Goal: Transaction & Acquisition: Purchase product/service

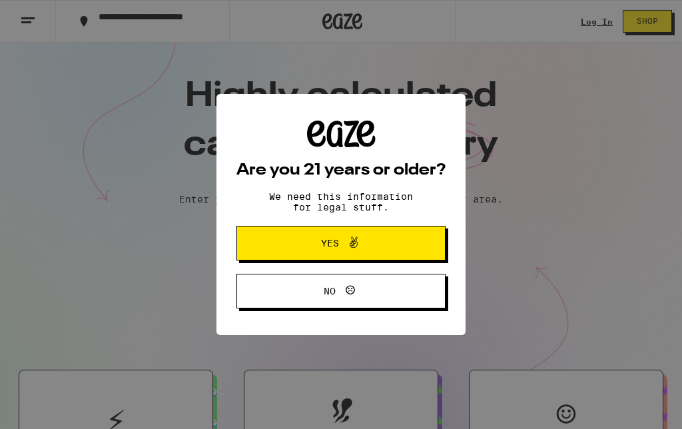
click at [405, 243] on button "Yes" at bounding box center [340, 243] width 209 height 35
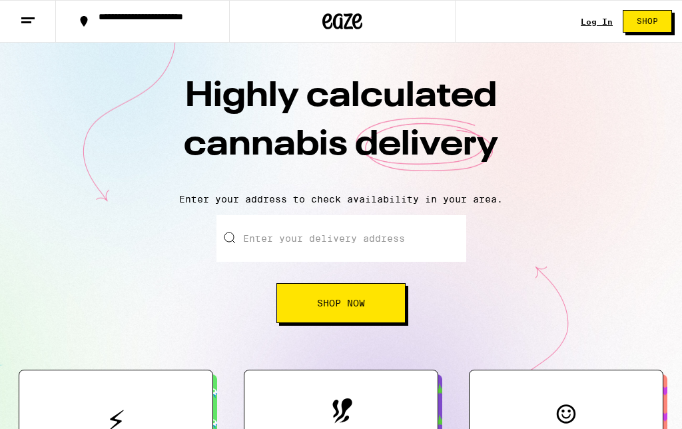
click at [108, 25] on div "**********" at bounding box center [150, 21] width 117 height 19
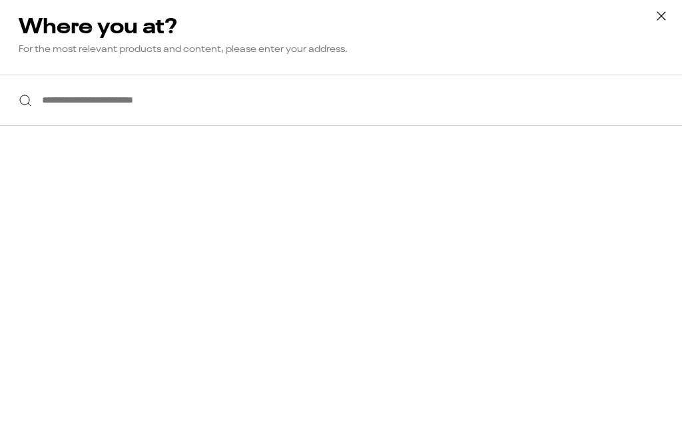
click at [474, 121] on input "**********" at bounding box center [341, 100] width 682 height 51
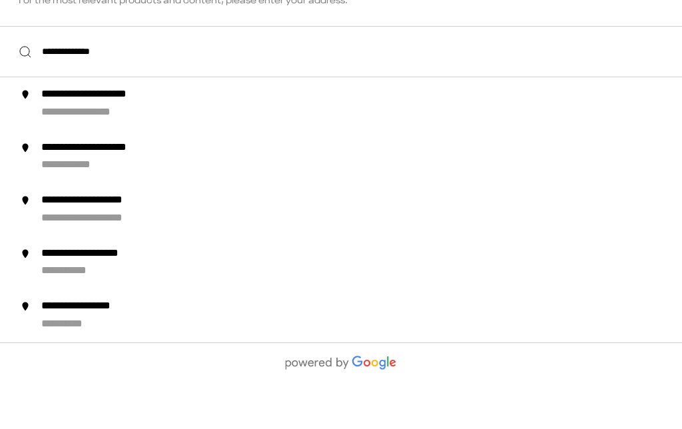
click at [90, 126] on li "**********" at bounding box center [341, 152] width 682 height 53
type input "**********"
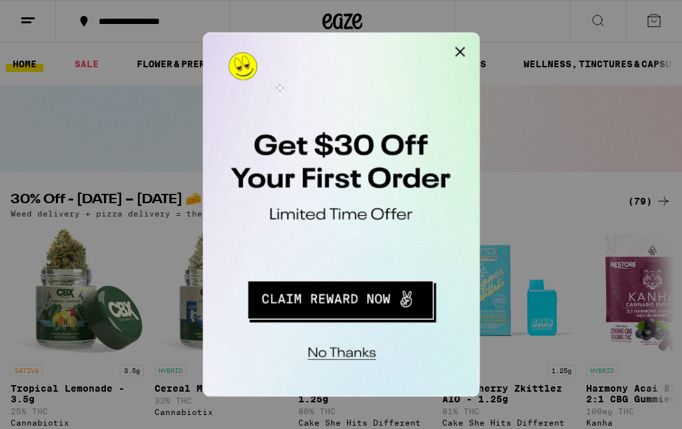
click at [308, 238] on button "No thanks" at bounding box center [290, 247] width 98 height 27
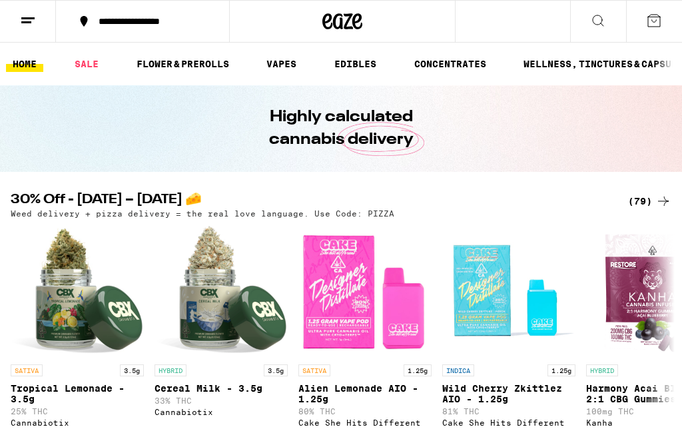
click at [23, 72] on link "HOME" at bounding box center [24, 64] width 37 height 16
click at [30, 68] on link "HOME" at bounding box center [24, 64] width 37 height 16
click at [27, 69] on link "HOME" at bounding box center [24, 64] width 37 height 16
click at [35, 72] on link "HOME" at bounding box center [24, 64] width 37 height 16
click at [28, 69] on link "HOME" at bounding box center [24, 64] width 37 height 16
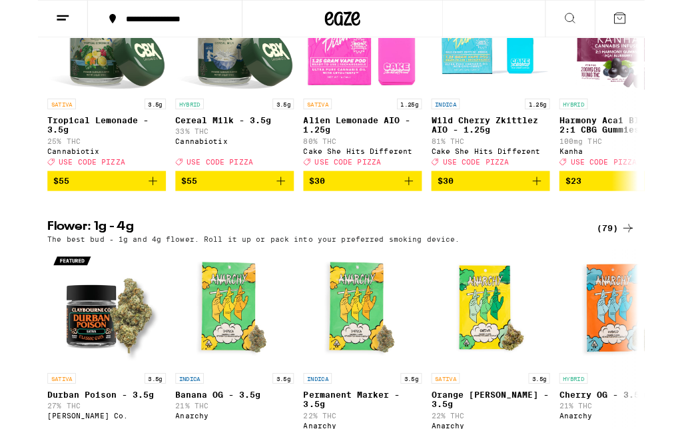
scroll to position [254, 0]
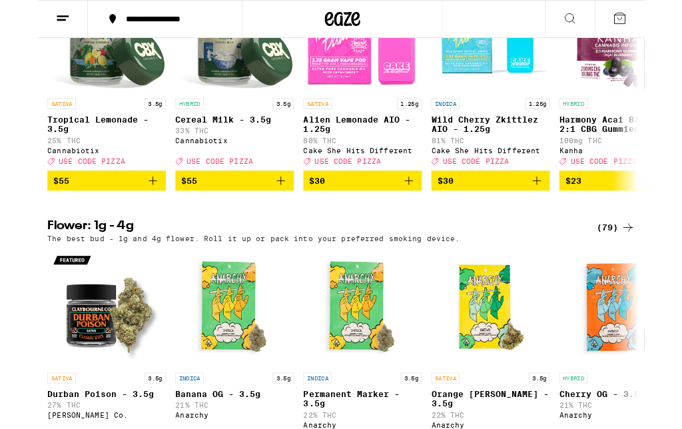
click at [642, 264] on div "(79)" at bounding box center [649, 256] width 43 height 16
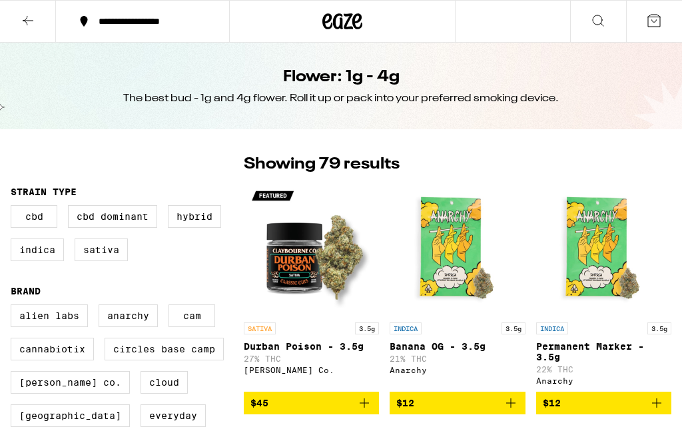
click at [103, 251] on label "Sativa" at bounding box center [101, 249] width 53 height 23
click at [14, 208] on input "Sativa" at bounding box center [13, 207] width 1 height 1
checkbox input "true"
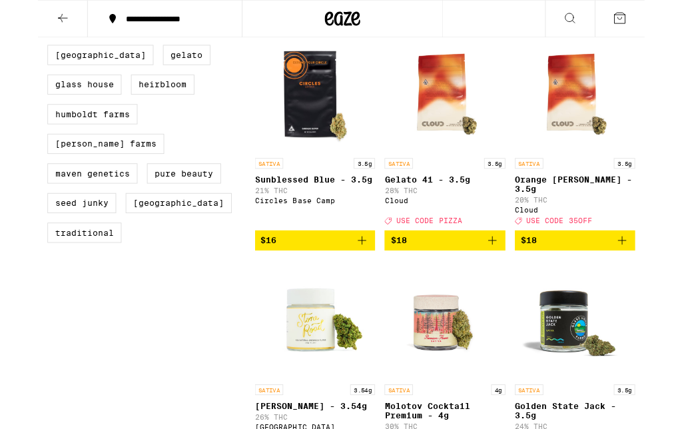
scroll to position [387, 0]
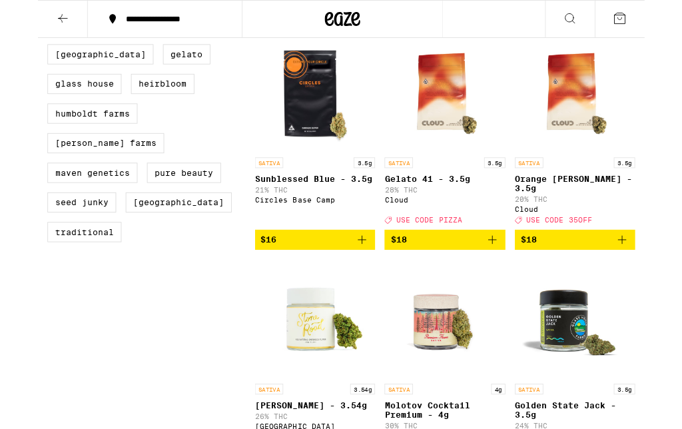
click at [511, 266] on icon "Add to bag" at bounding box center [511, 270] width 16 height 16
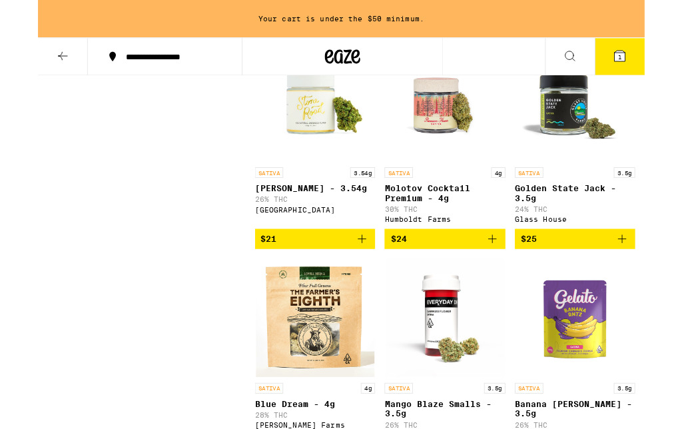
scroll to position [674, 0]
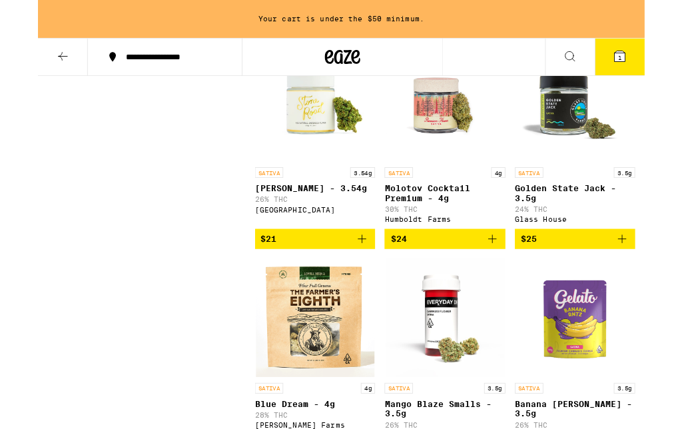
click at [357, 276] on icon "Add to bag" at bounding box center [364, 268] width 16 height 16
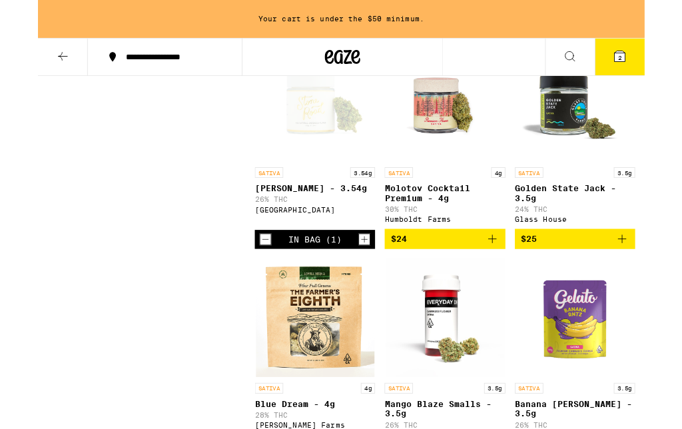
click at [510, 266] on icon "Add to bag" at bounding box center [511, 268] width 16 height 16
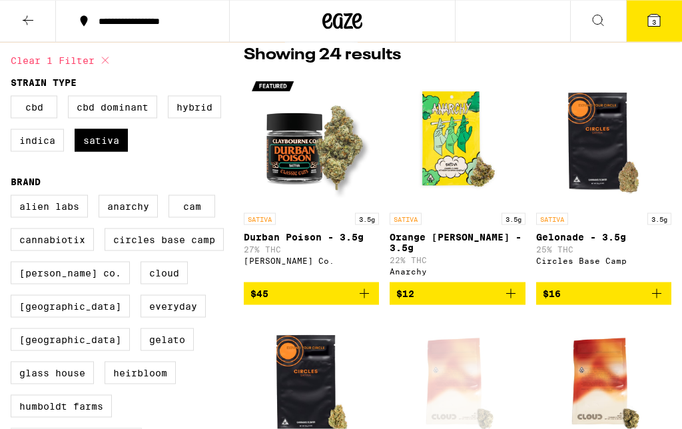
scroll to position [0, 0]
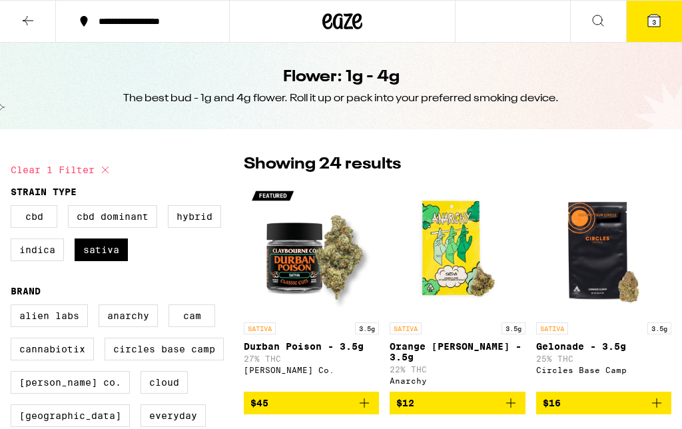
click at [25, 21] on icon at bounding box center [28, 21] width 16 height 16
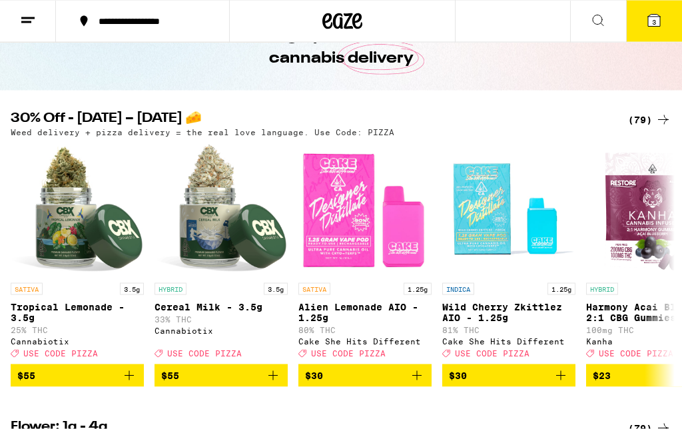
scroll to position [79, 0]
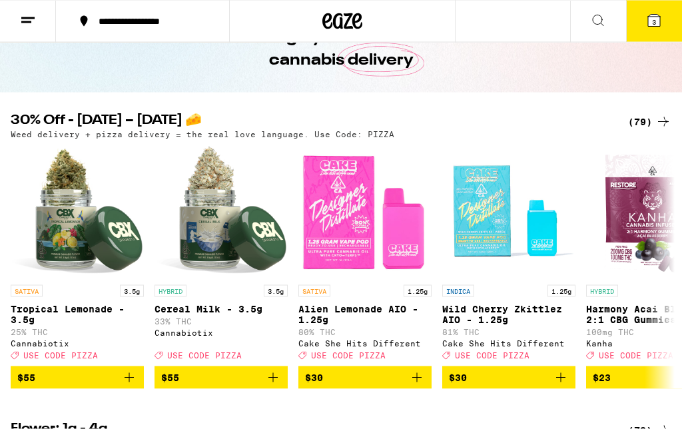
click at [642, 118] on div "(79)" at bounding box center [649, 122] width 43 height 16
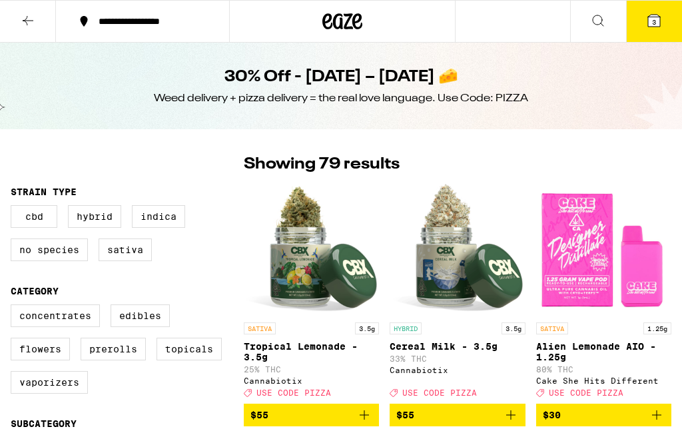
click at [650, 198] on img "Open page for Alien Lemonade AIO - 1.25g from Cake She Hits Different" at bounding box center [603, 248] width 133 height 133
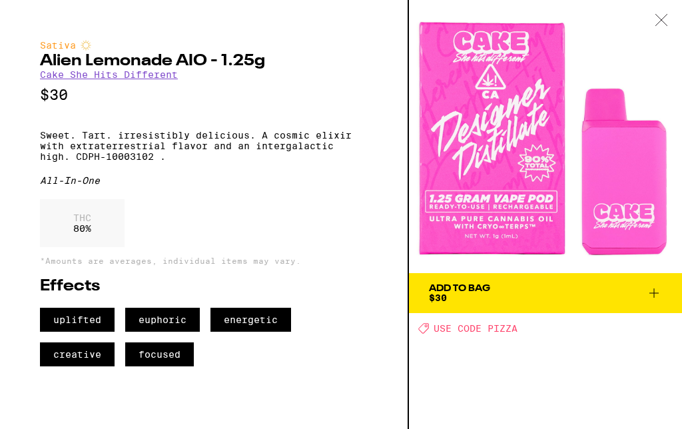
click at [660, 105] on img at bounding box center [545, 136] width 273 height 273
click at [664, 111] on img at bounding box center [545, 136] width 273 height 273
click at [662, 99] on img at bounding box center [545, 136] width 273 height 273
click at [662, 108] on img at bounding box center [545, 136] width 273 height 273
click at [660, 103] on img at bounding box center [545, 136] width 273 height 273
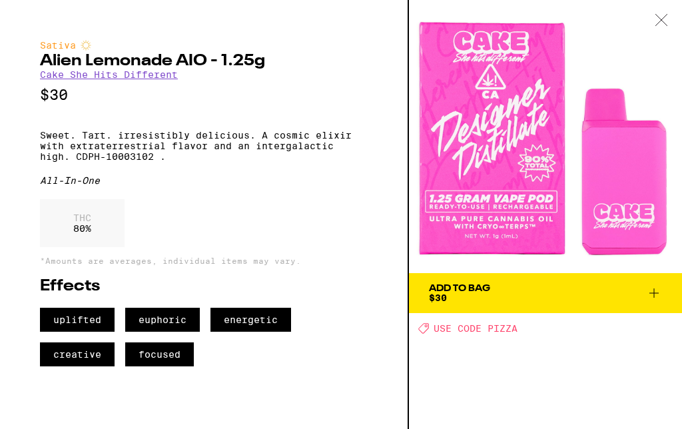
click at [661, 108] on img at bounding box center [545, 136] width 273 height 273
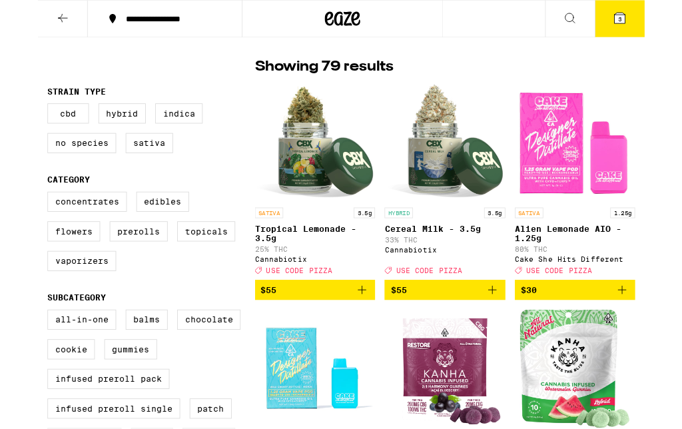
scroll to position [89, 0]
click at [127, 160] on label "Sativa" at bounding box center [125, 160] width 53 height 23
click at [14, 118] on input "Sativa" at bounding box center [13, 118] width 1 height 1
checkbox input "true"
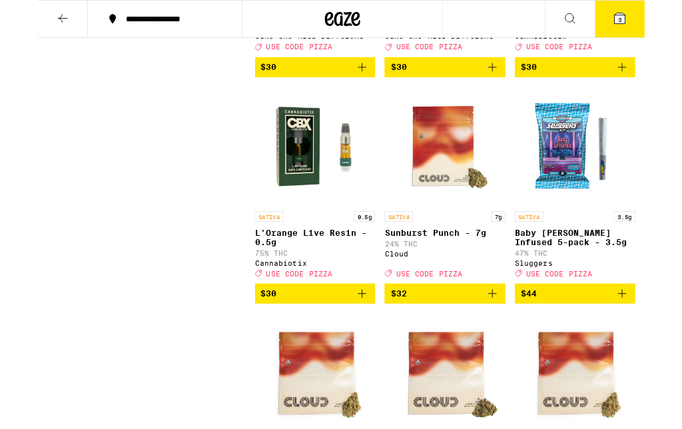
scroll to position [1614, 0]
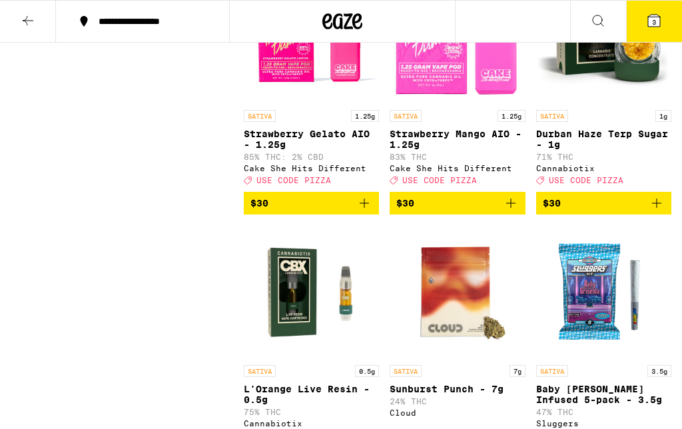
scroll to position [1478, 0]
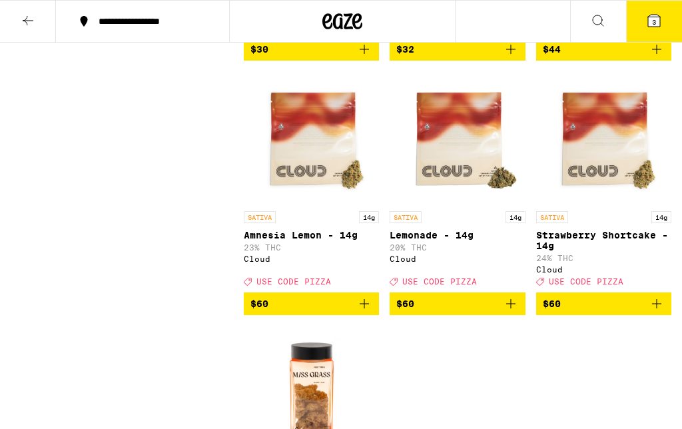
scroll to position [1892, 0]
click at [657, 312] on icon "Add to bag" at bounding box center [656, 304] width 16 height 16
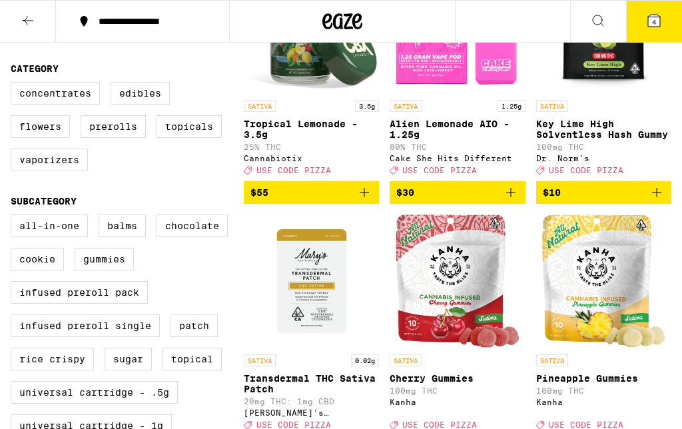
scroll to position [0, 0]
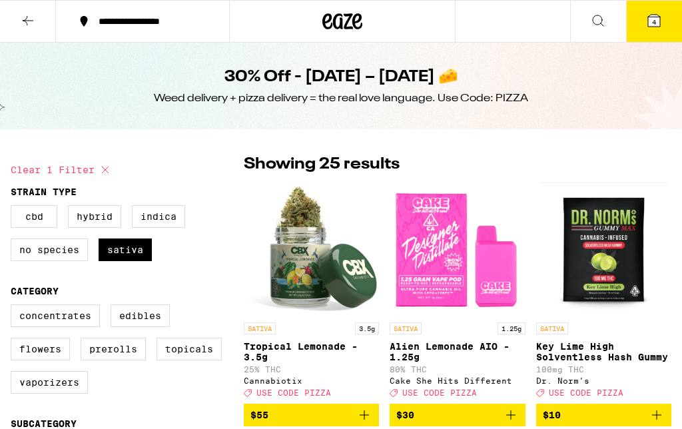
click at [36, 22] on button at bounding box center [28, 22] width 56 height 42
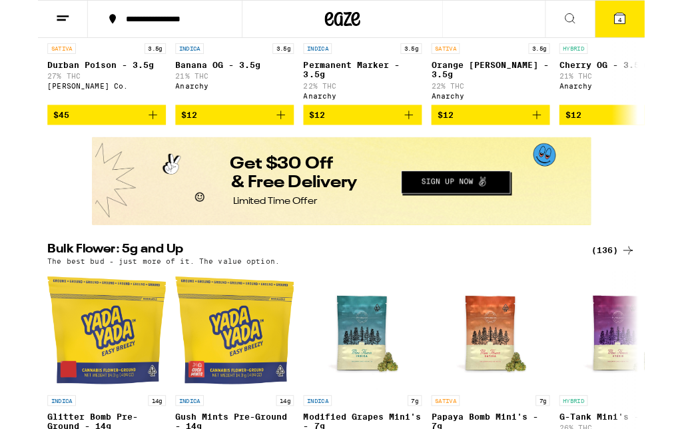
scroll to position [636, 0]
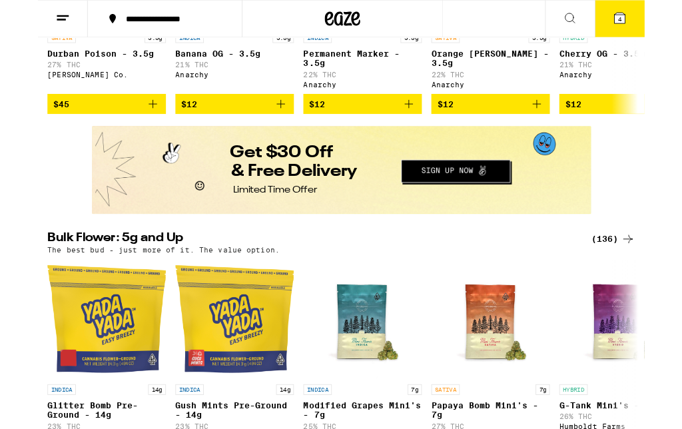
click at [644, 277] on div "(136)" at bounding box center [646, 269] width 49 height 16
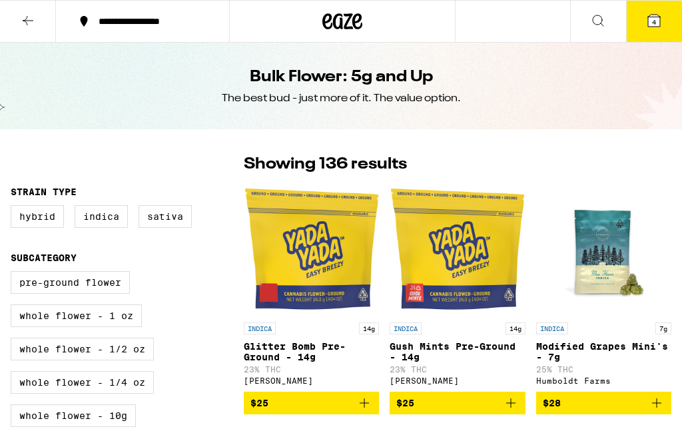
click at [173, 221] on label "Sativa" at bounding box center [164, 216] width 53 height 23
click at [14, 208] on input "Sativa" at bounding box center [13, 207] width 1 height 1
checkbox input "true"
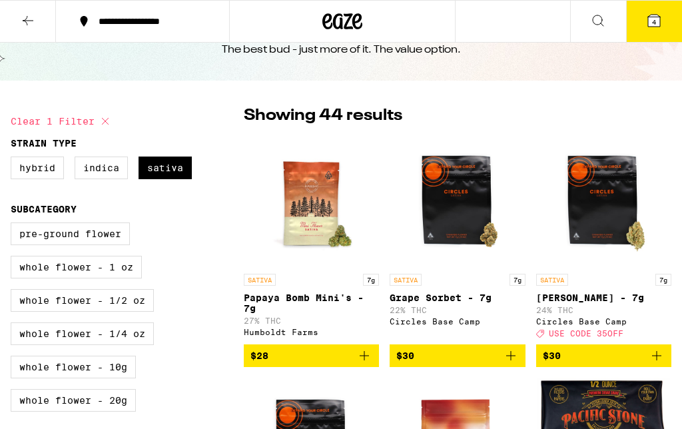
scroll to position [55, 0]
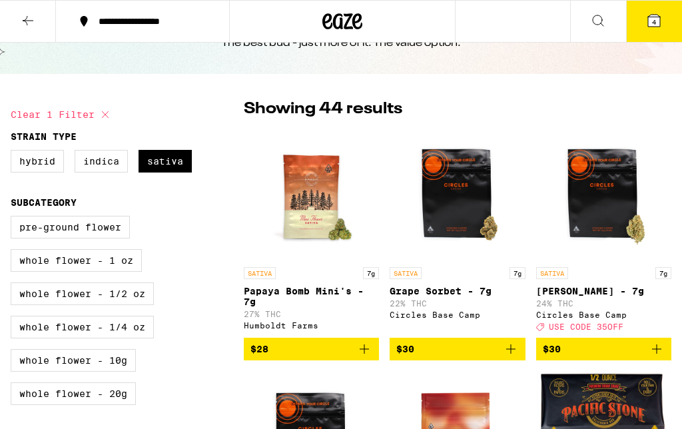
click at [606, 193] on img "Open page for Hella Jelly - 7g from Circles Base Camp" at bounding box center [603, 193] width 133 height 133
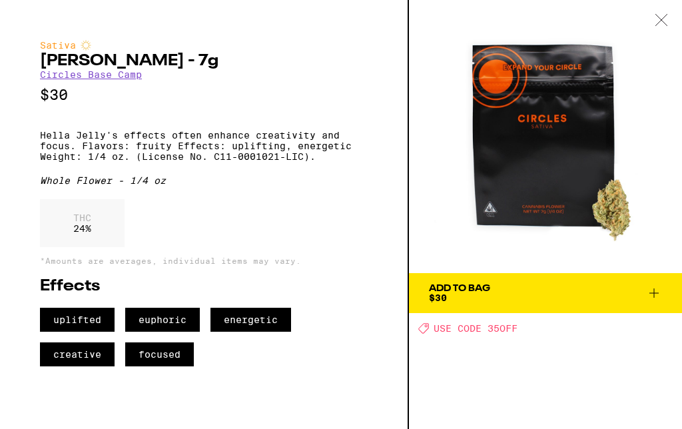
click at [664, 26] on div at bounding box center [660, 21] width 41 height 42
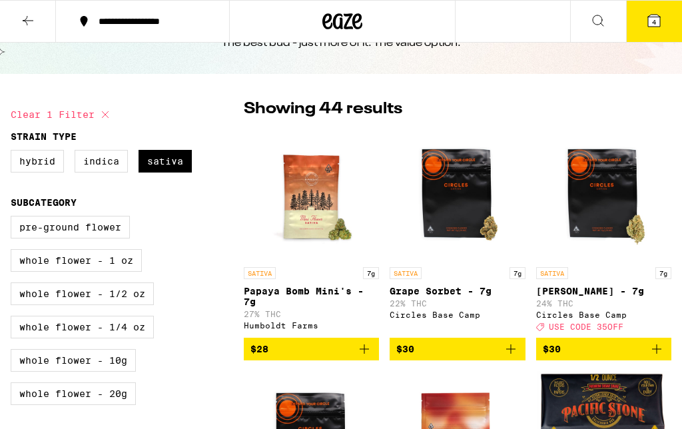
click at [368, 354] on icon "Add to bag" at bounding box center [364, 349] width 16 height 16
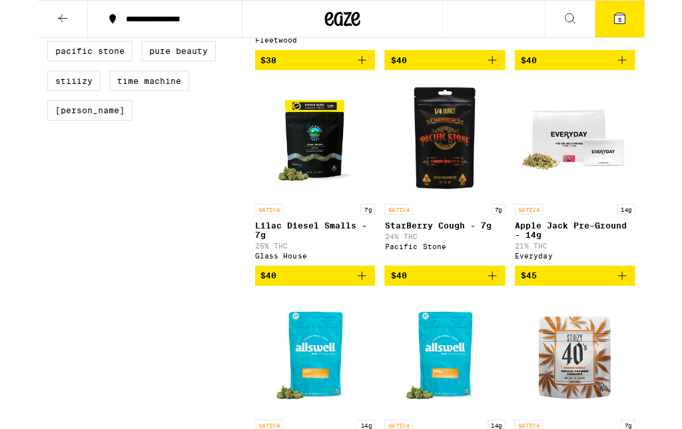
scroll to position [826, 0]
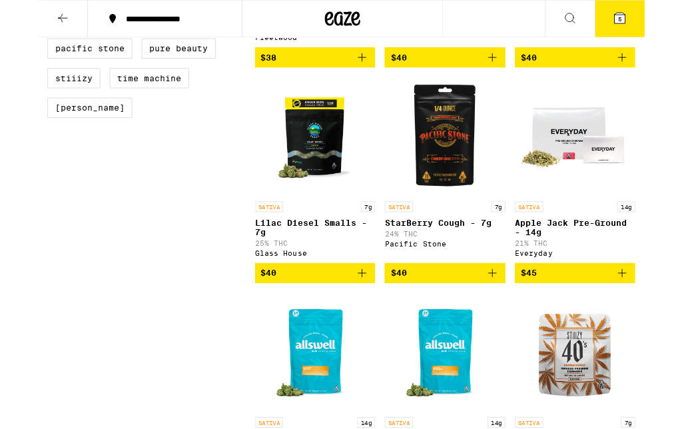
click at [367, 315] on icon "Add to bag" at bounding box center [364, 307] width 16 height 16
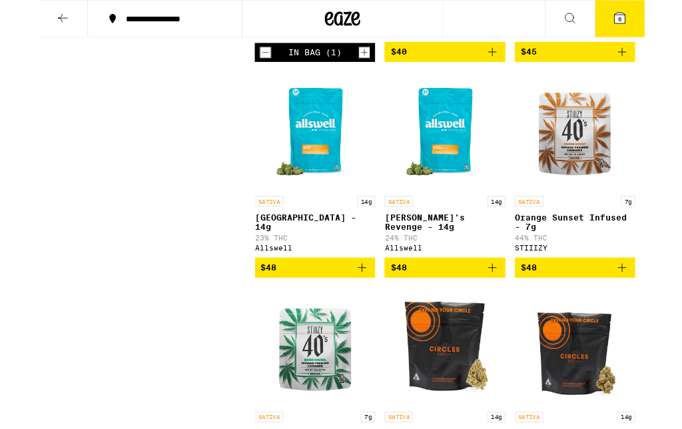
scroll to position [1076, 0]
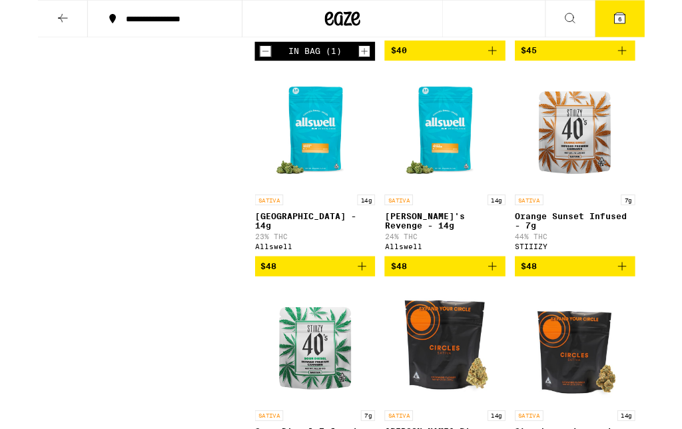
click at [661, 308] on icon "Add to bag" at bounding box center [656, 300] width 16 height 16
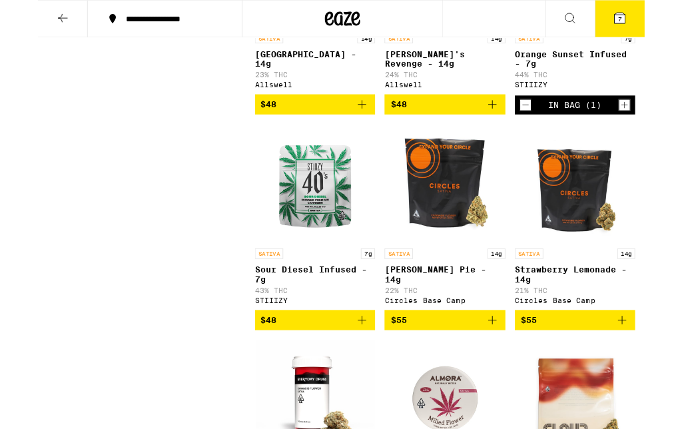
scroll to position [1260, 0]
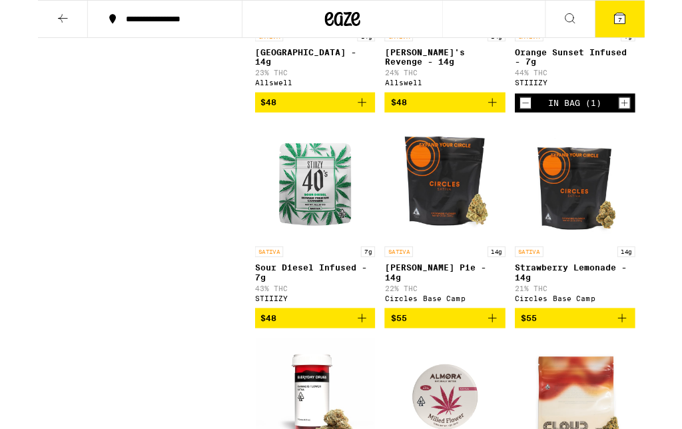
click at [365, 365] on icon "Add to bag" at bounding box center [364, 357] width 16 height 16
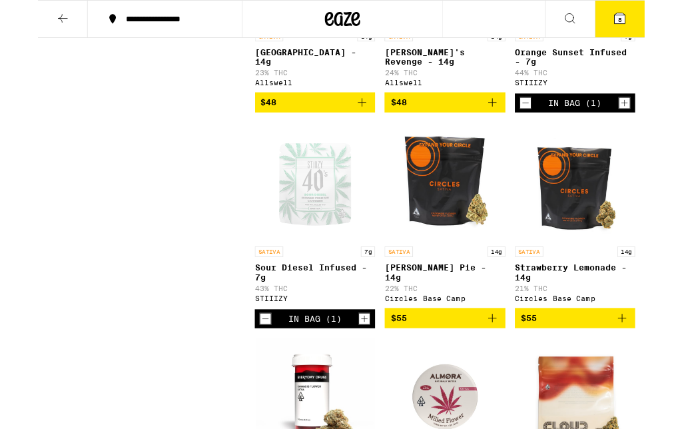
click at [546, 124] on icon "Decrement" at bounding box center [548, 116] width 12 height 16
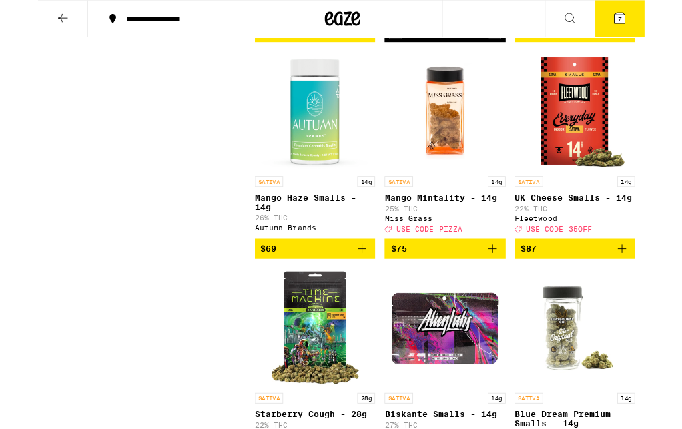
scroll to position [2079, 0]
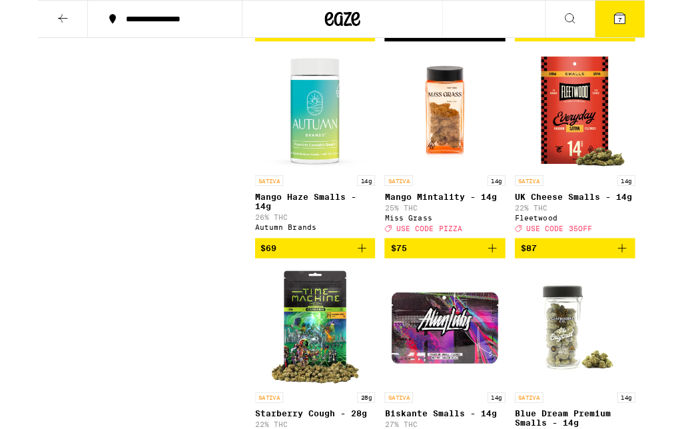
click at [367, 287] on icon "Add to bag" at bounding box center [364, 279] width 16 height 16
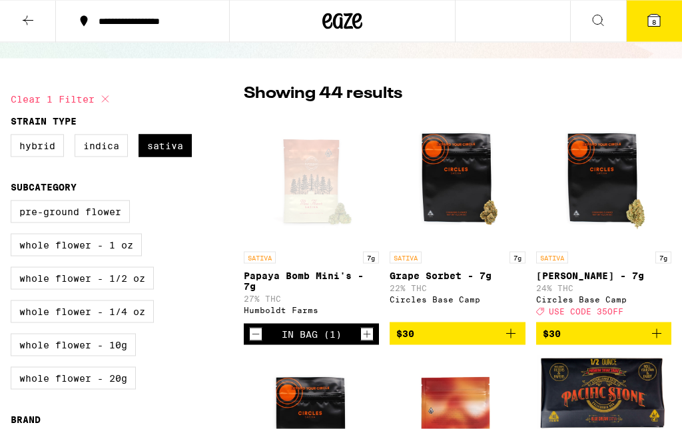
scroll to position [0, 0]
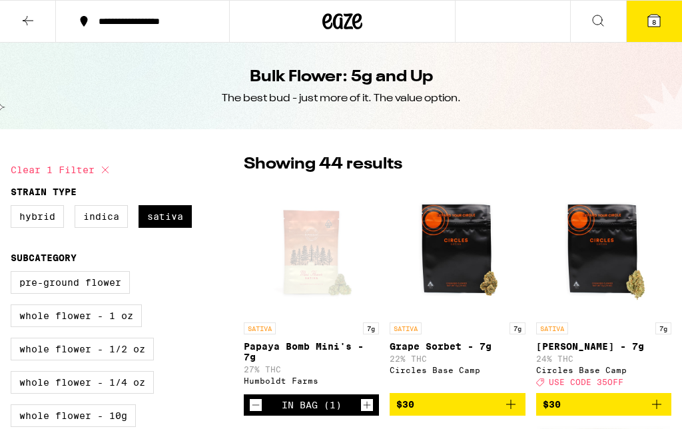
click at [28, 21] on icon at bounding box center [28, 21] width 16 height 16
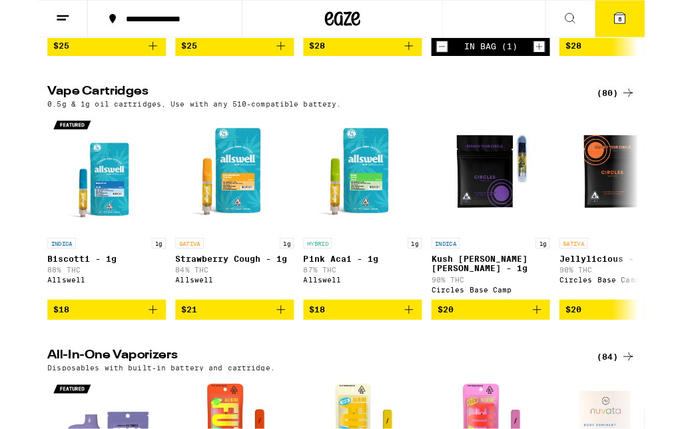
scroll to position [1099, 0]
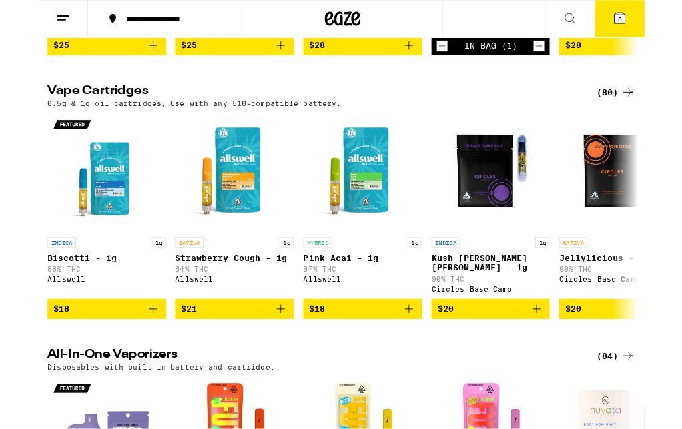
click at [655, 112] on icon at bounding box center [663, 104] width 16 height 16
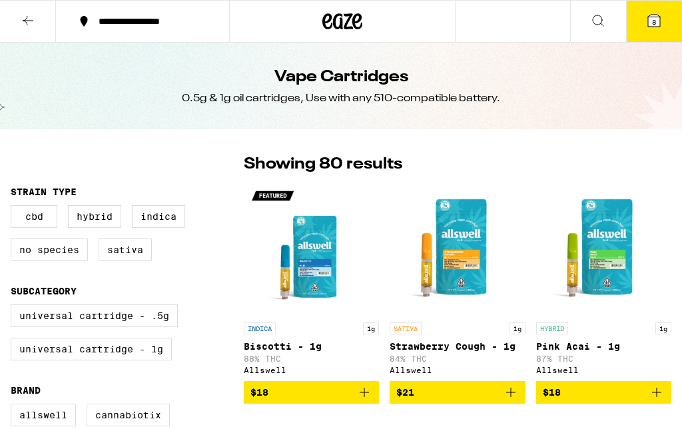
click at [126, 250] on label "Sativa" at bounding box center [125, 249] width 53 height 23
click at [14, 208] on input "Sativa" at bounding box center [13, 207] width 1 height 1
checkbox input "true"
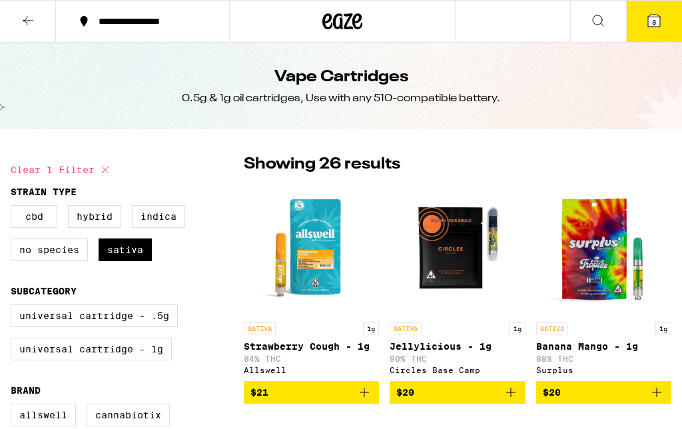
click at [20, 16] on icon at bounding box center [28, 21] width 16 height 16
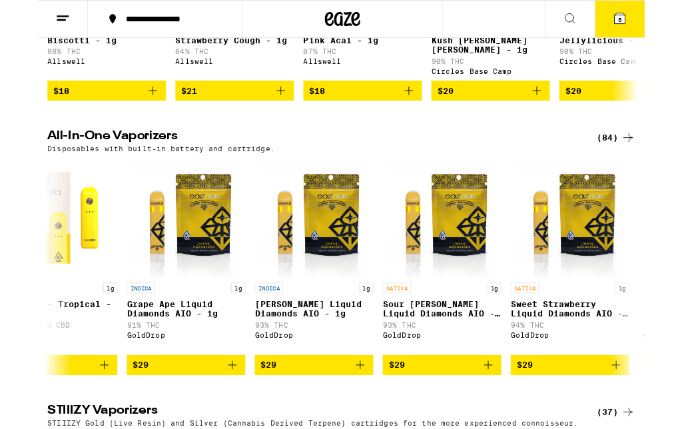
scroll to position [0, 1493]
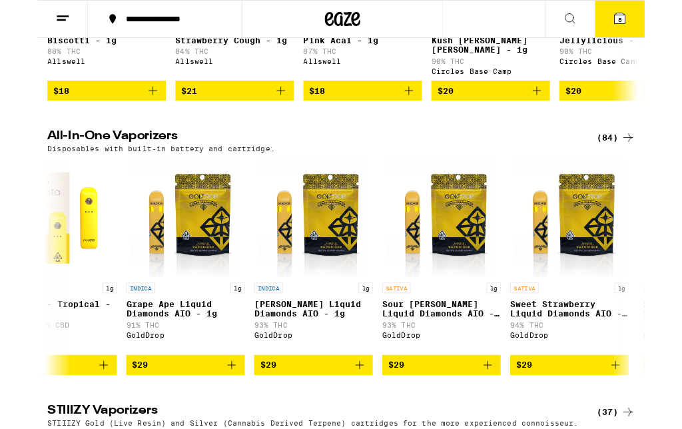
click at [366, 418] on icon "Add to bag" at bounding box center [361, 410] width 16 height 16
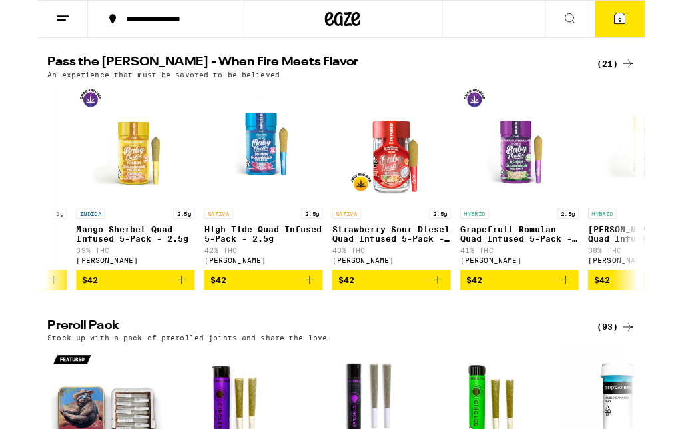
scroll to position [0, 254]
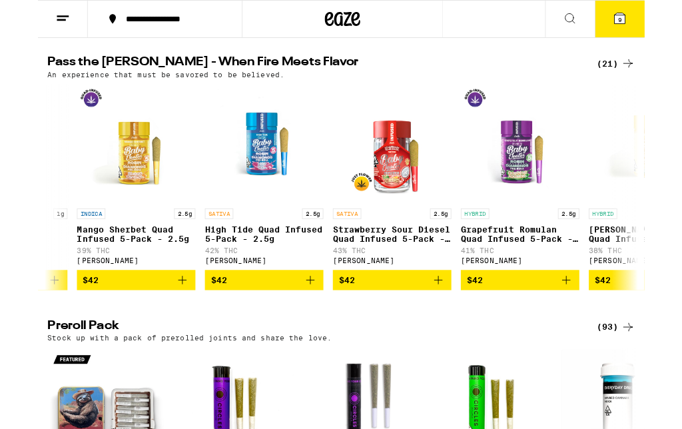
click at [451, 323] on icon "Add to bag" at bounding box center [450, 315] width 16 height 16
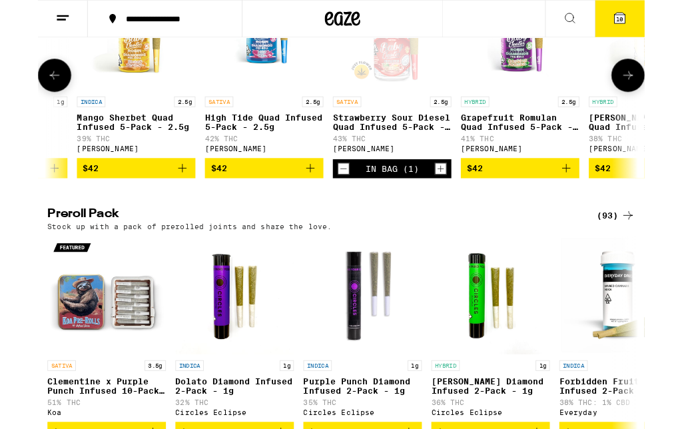
scroll to position [2358, 0]
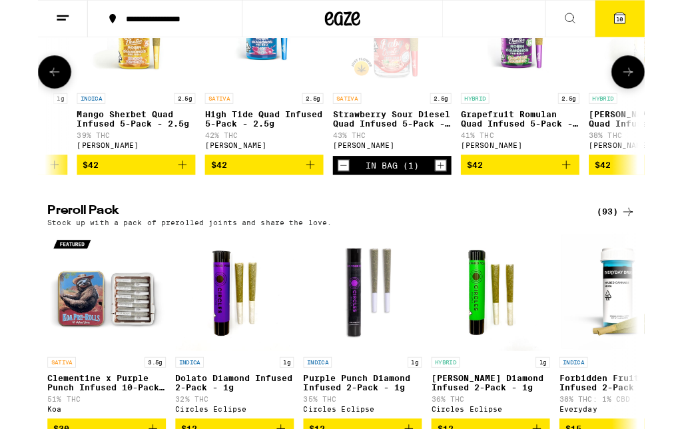
click at [654, 246] on div "(93)" at bounding box center [649, 238] width 43 height 16
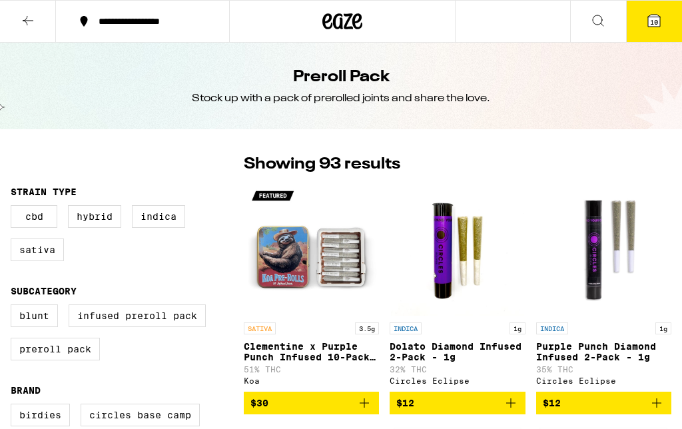
click at [37, 249] on label "Sativa" at bounding box center [37, 249] width 53 height 23
click at [14, 208] on input "Sativa" at bounding box center [13, 207] width 1 height 1
checkbox input "true"
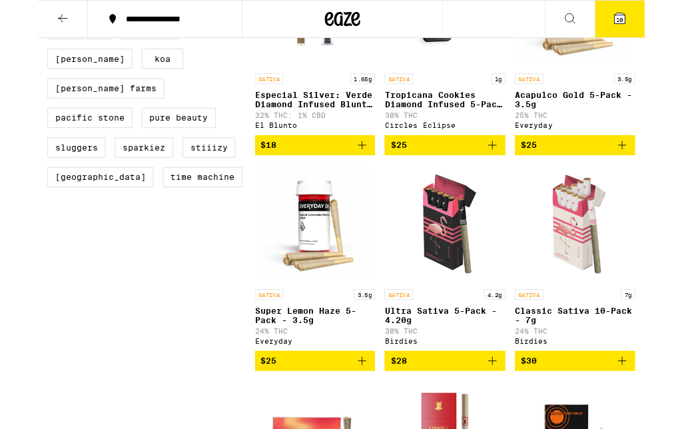
scroll to position [488, 0]
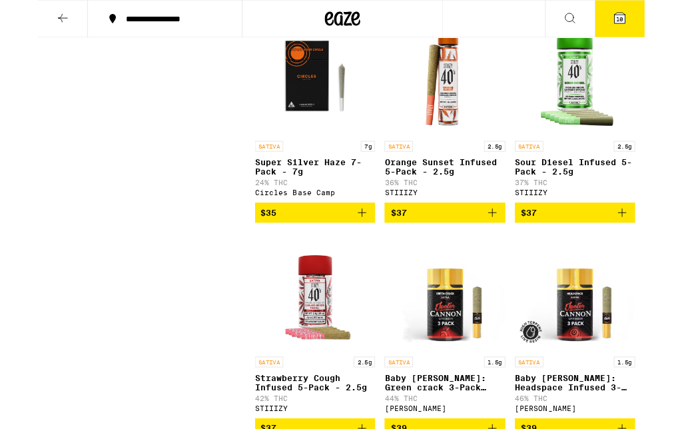
scroll to position [1134, 0]
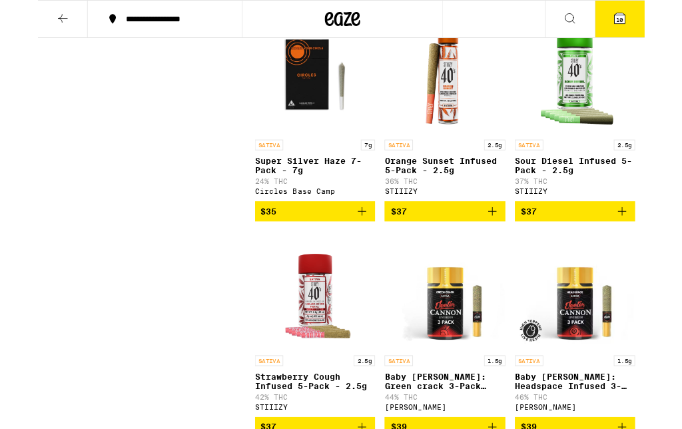
click at [355, 246] on span "$35" at bounding box center [311, 238] width 122 height 16
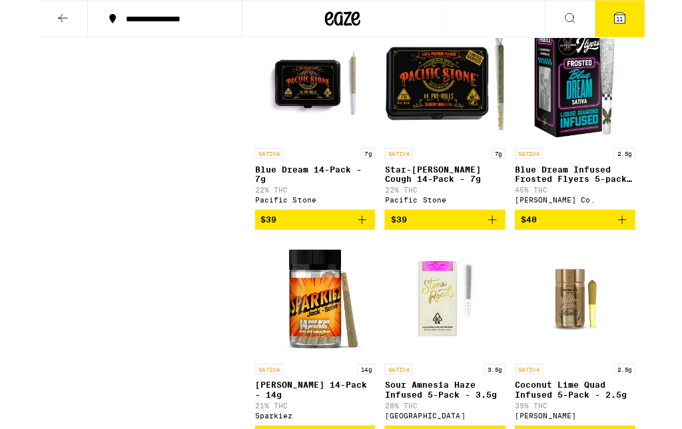
scroll to position [1610, 0]
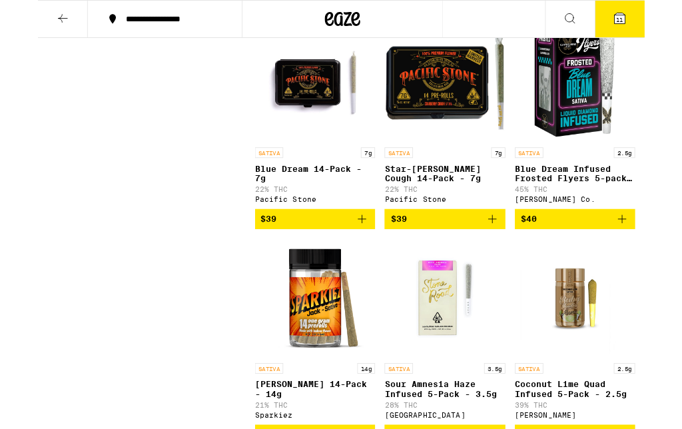
click at [375, 258] on button "$39" at bounding box center [311, 246] width 135 height 23
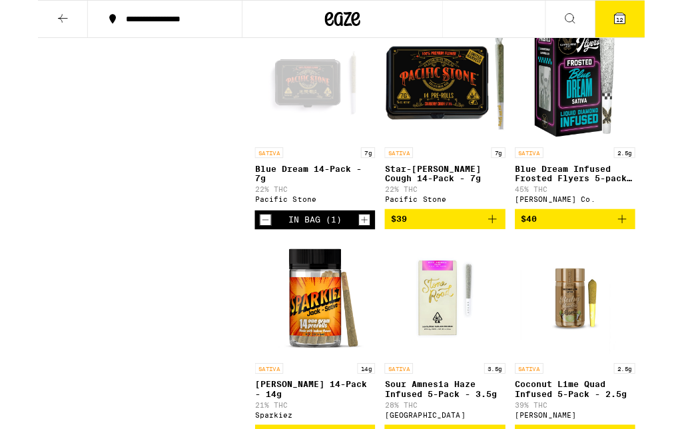
click at [260, 255] on icon "Decrement" at bounding box center [256, 247] width 12 height 16
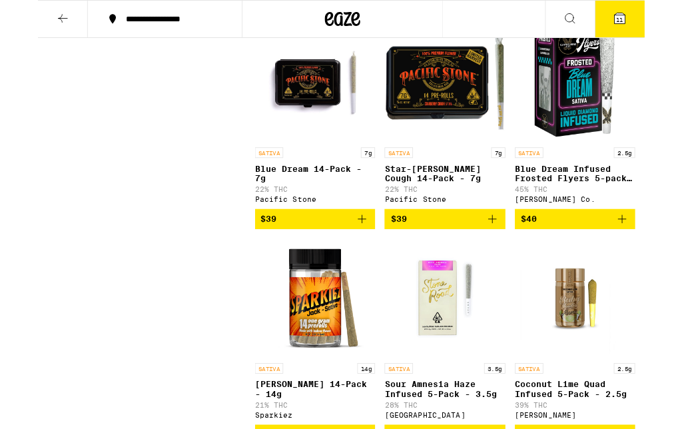
click at [662, 254] on icon "Add to bag" at bounding box center [656, 246] width 16 height 16
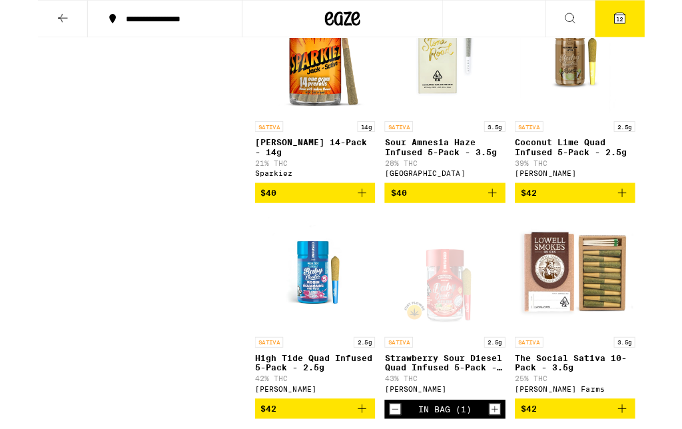
scroll to position [1883, 0]
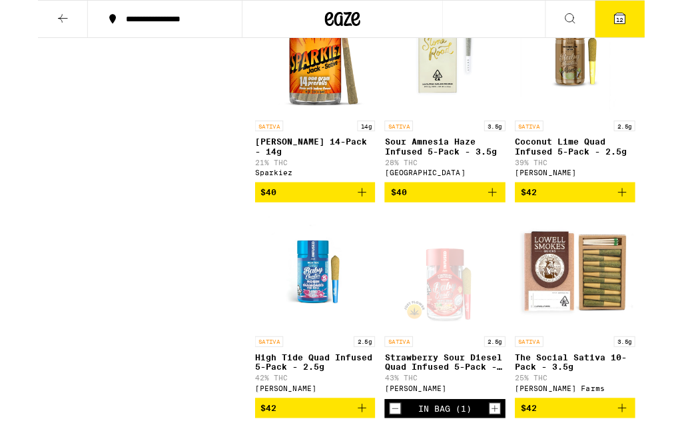
click at [363, 224] on icon "Add to bag" at bounding box center [364, 216] width 16 height 16
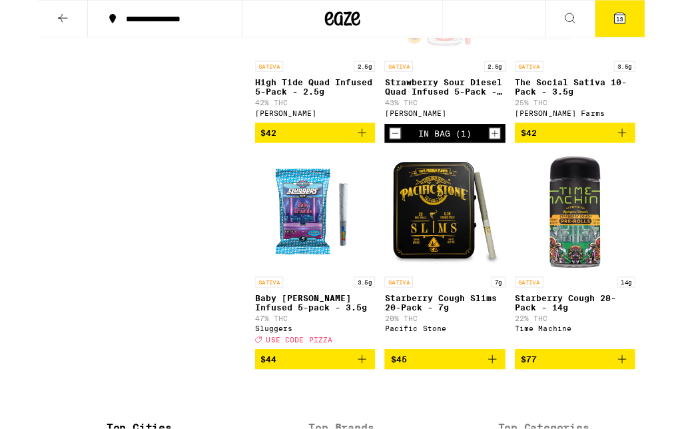
scroll to position [2192, 0]
click at [664, 22] on button "13" at bounding box center [654, 21] width 56 height 41
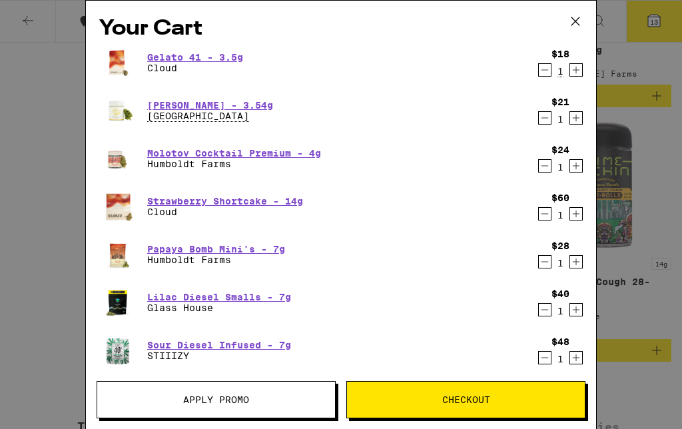
click at [543, 306] on icon "Decrement" at bounding box center [545, 310] width 12 height 16
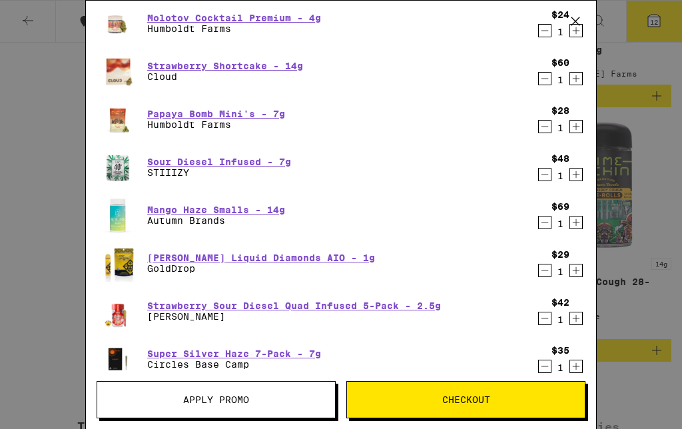
scroll to position [136, 0]
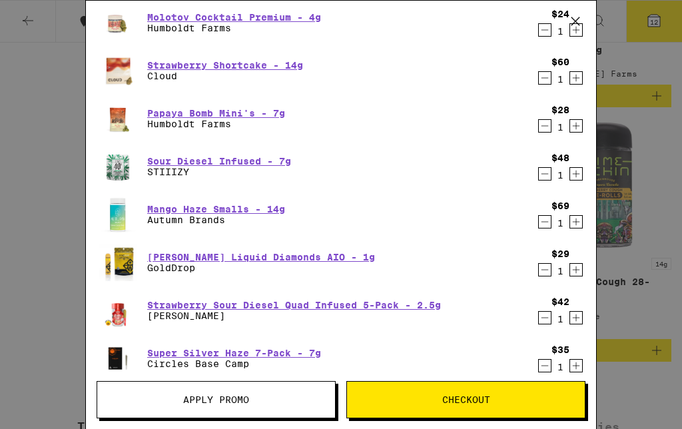
click at [544, 268] on icon "Decrement" at bounding box center [545, 270] width 12 height 16
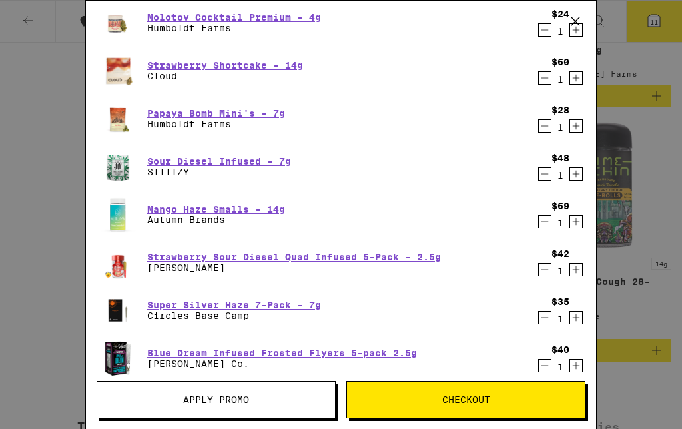
click at [544, 265] on icon "Decrement" at bounding box center [545, 270] width 12 height 16
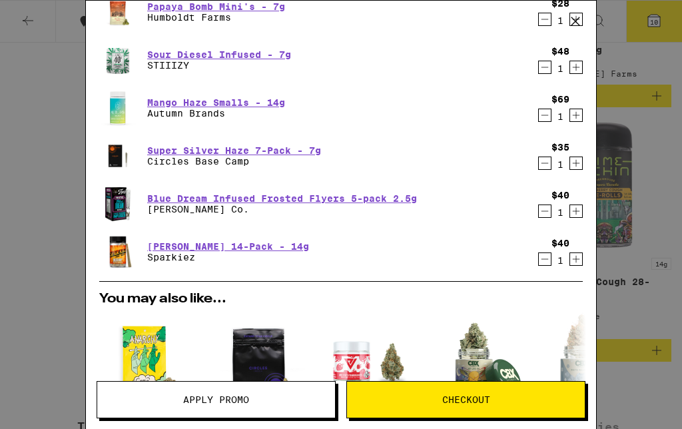
scroll to position [243, 0]
click at [545, 162] on icon "Decrement" at bounding box center [545, 162] width 12 height 16
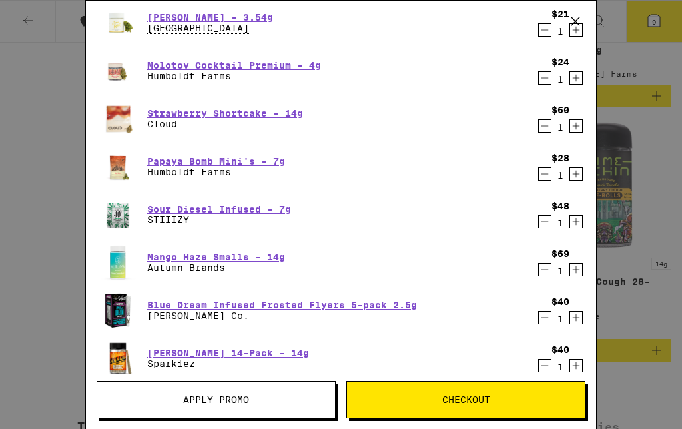
scroll to position [70, 0]
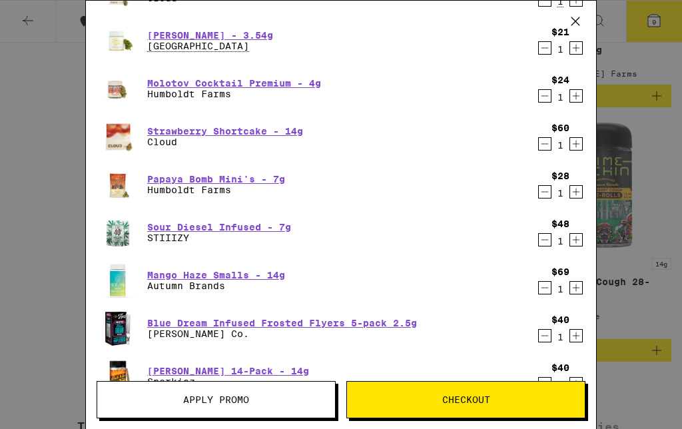
click at [546, 189] on icon "Decrement" at bounding box center [545, 192] width 12 height 16
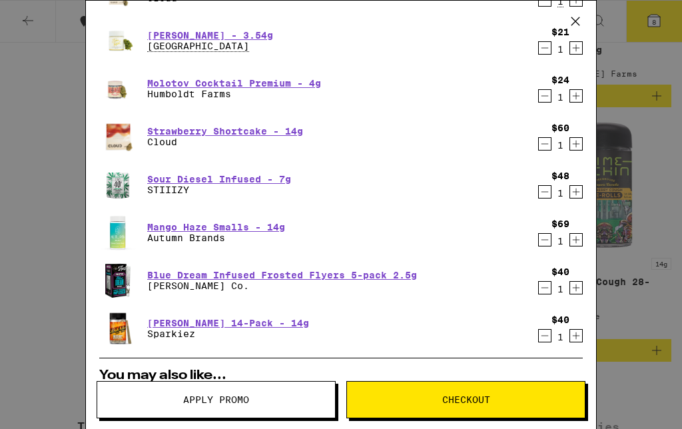
click at [547, 248] on icon "Decrement" at bounding box center [545, 240] width 12 height 16
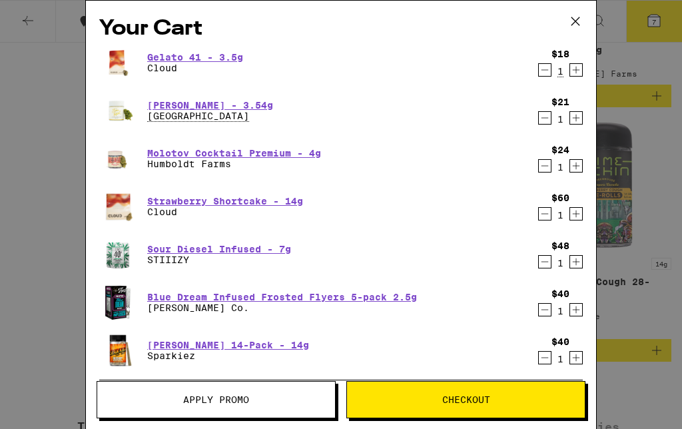
scroll to position [0, 0]
click at [547, 71] on icon "Decrement" at bounding box center [545, 70] width 12 height 16
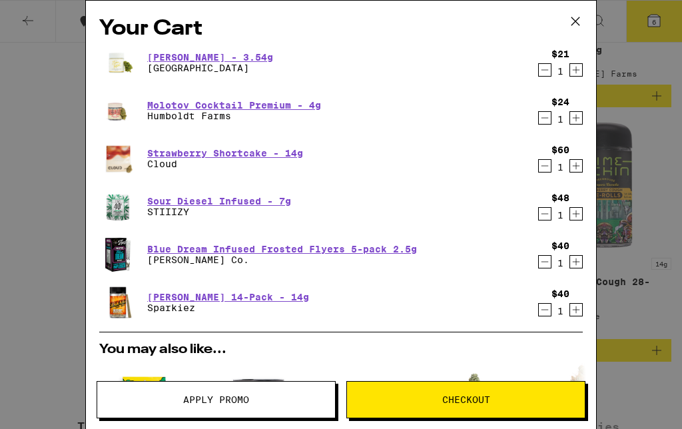
click at [546, 78] on icon "Decrement" at bounding box center [545, 70] width 12 height 16
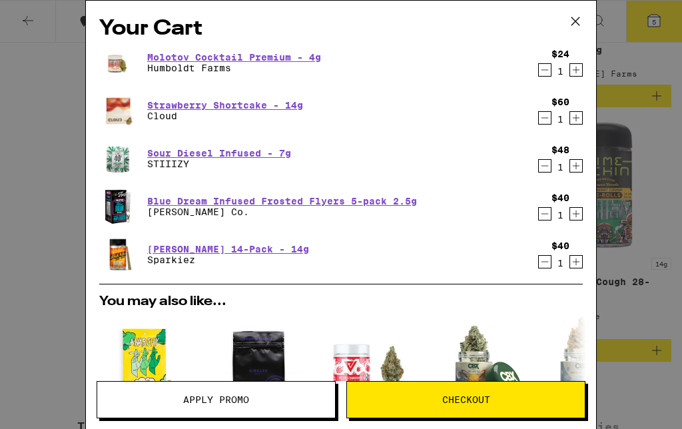
click at [547, 73] on icon "Decrement" at bounding box center [545, 70] width 12 height 16
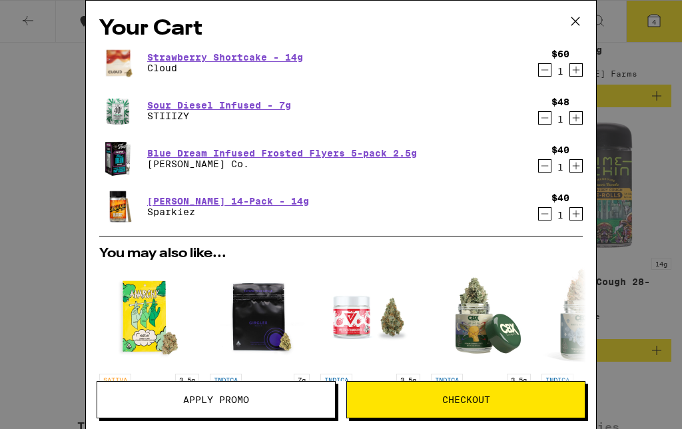
click at [539, 125] on icon "Decrement" at bounding box center [545, 118] width 12 height 16
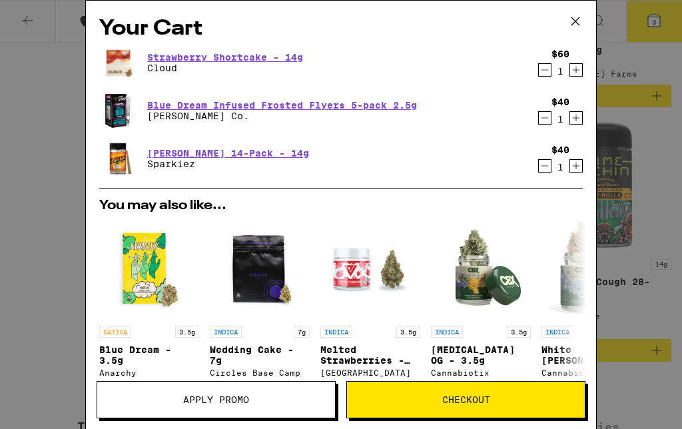
click at [283, 392] on button "Apply Promo" at bounding box center [216, 399] width 239 height 37
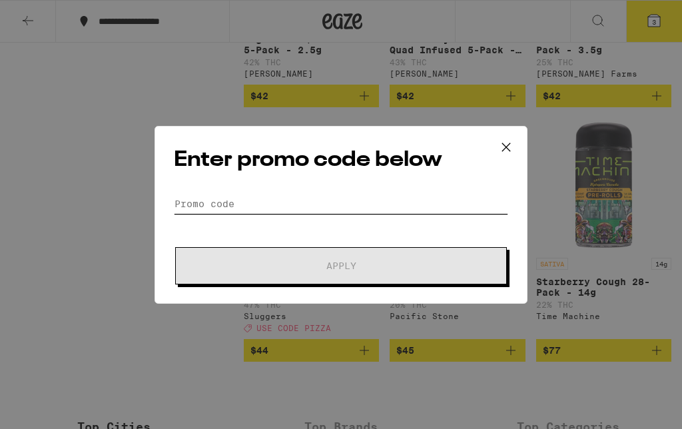
click at [394, 211] on input "Promo Code" at bounding box center [341, 204] width 334 height 20
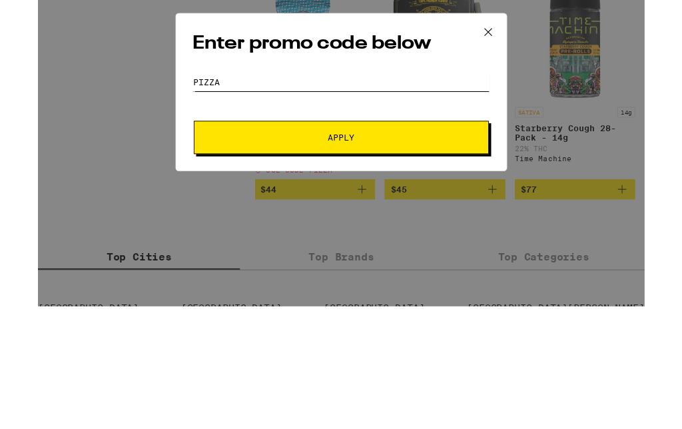
type input "Pizza"
click at [457, 274] on button "Apply" at bounding box center [341, 292] width 332 height 37
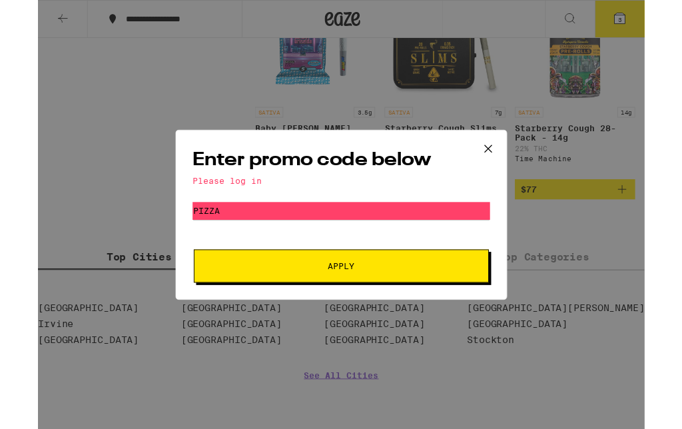
click at [425, 298] on span "Apply" at bounding box center [341, 298] width 240 height 9
click at [523, 158] on button at bounding box center [505, 167] width 41 height 43
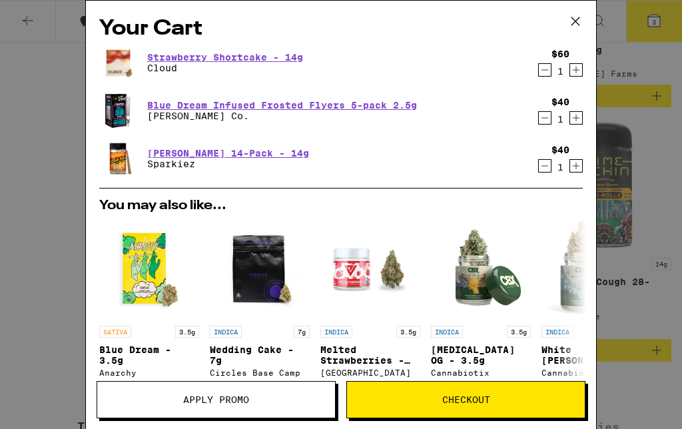
scroll to position [-1, 0]
click at [568, 25] on icon at bounding box center [575, 21] width 20 height 20
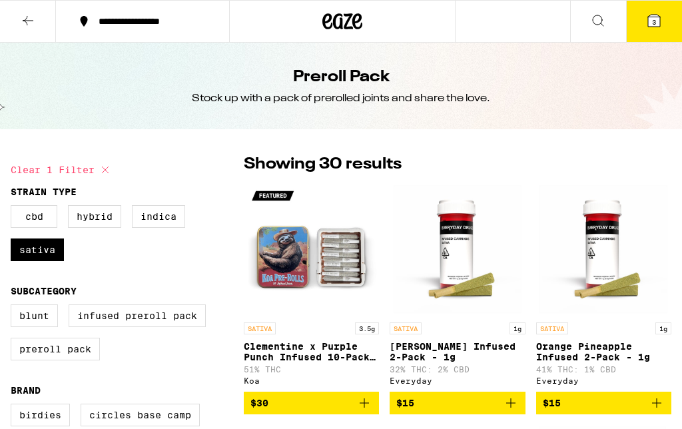
click at [662, 25] on button "3" at bounding box center [654, 21] width 56 height 41
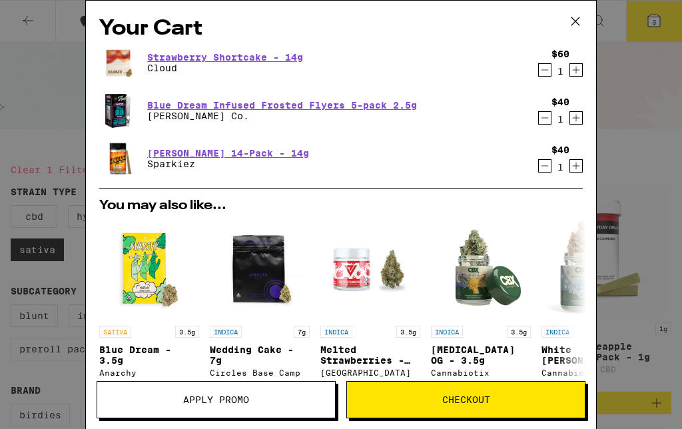
click at [636, 59] on div "Your Cart Strawberry Shortcake - 14g Cloud $60 1 Blue Dream Infused Frosted Fly…" at bounding box center [341, 214] width 682 height 429
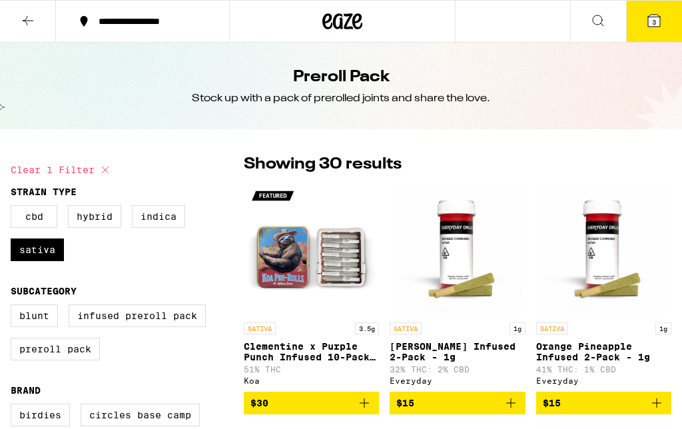
click at [23, 20] on icon at bounding box center [28, 20] width 11 height 9
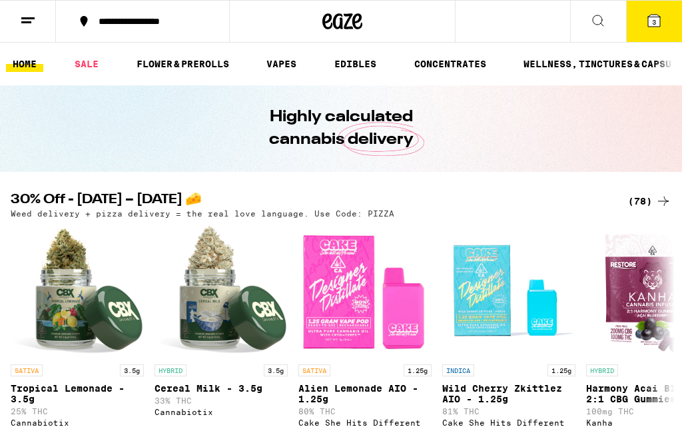
click at [27, 18] on line at bounding box center [27, 18] width 13 height 0
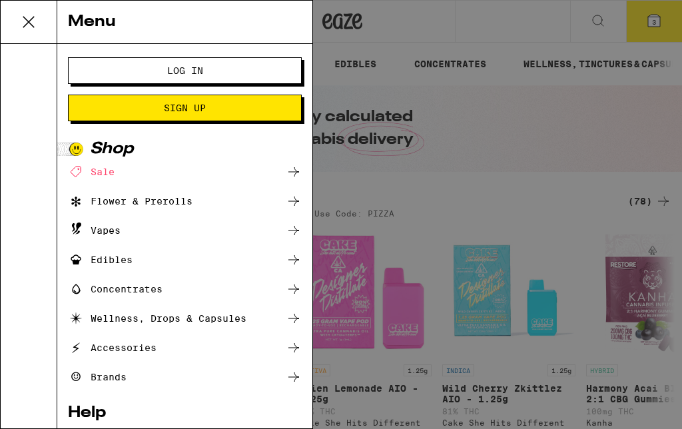
click at [112, 73] on button "Log In" at bounding box center [185, 70] width 234 height 27
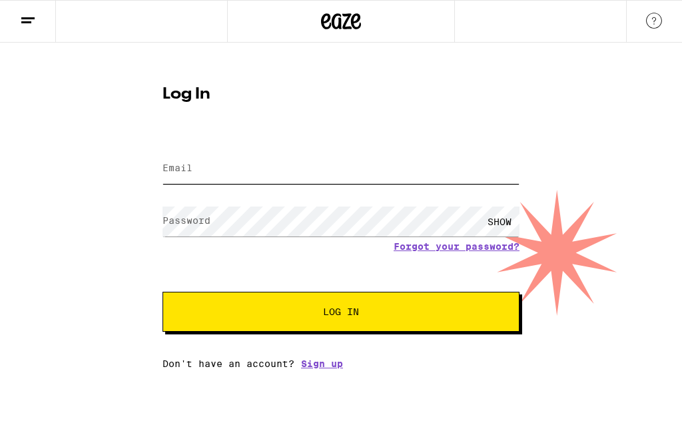
click at [411, 164] on input "Email" at bounding box center [340, 169] width 357 height 30
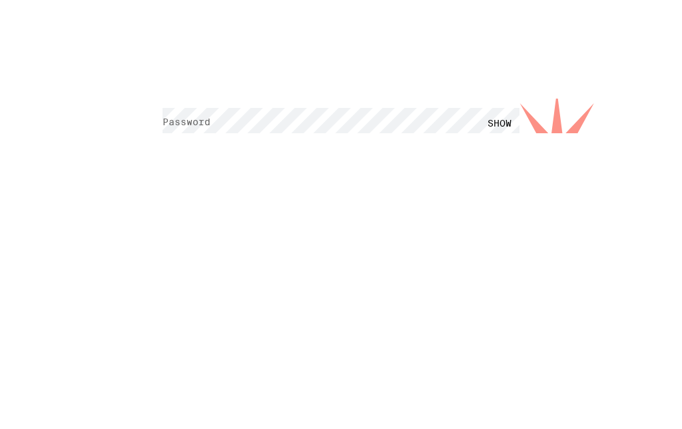
type input "[PERSON_NAME][EMAIL_ADDRESS][DOMAIN_NAME]"
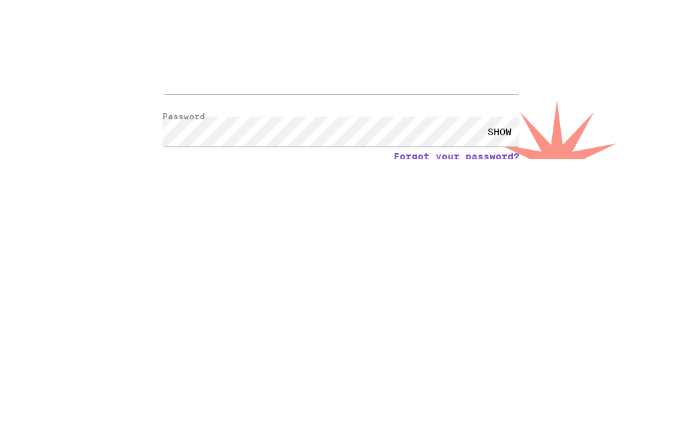
click at [501, 206] on div "SHOW" at bounding box center [499, 221] width 40 height 30
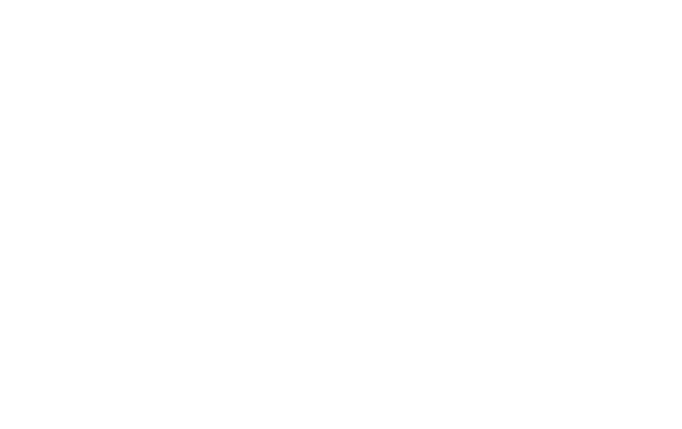
click at [186, 292] on button "Log In" at bounding box center [340, 312] width 357 height 40
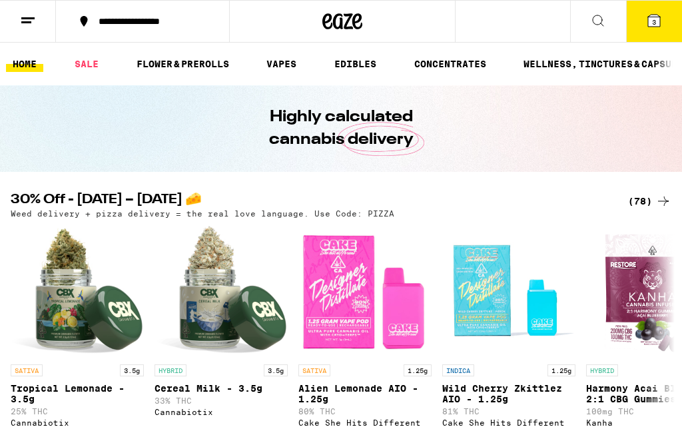
click at [662, 15] on button "3" at bounding box center [654, 21] width 56 height 41
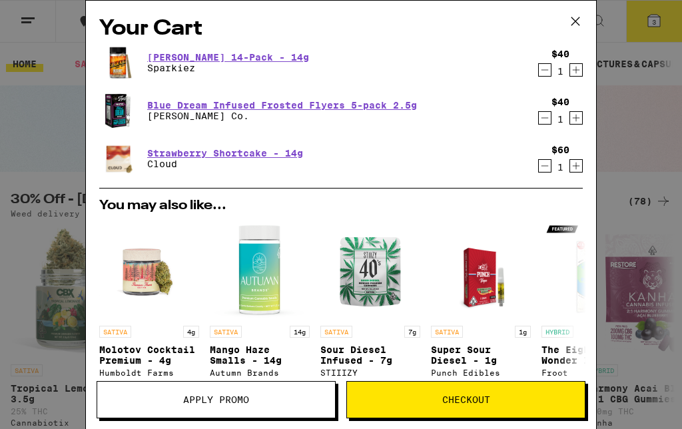
click at [275, 397] on span "Apply Promo" at bounding box center [216, 399] width 238 height 9
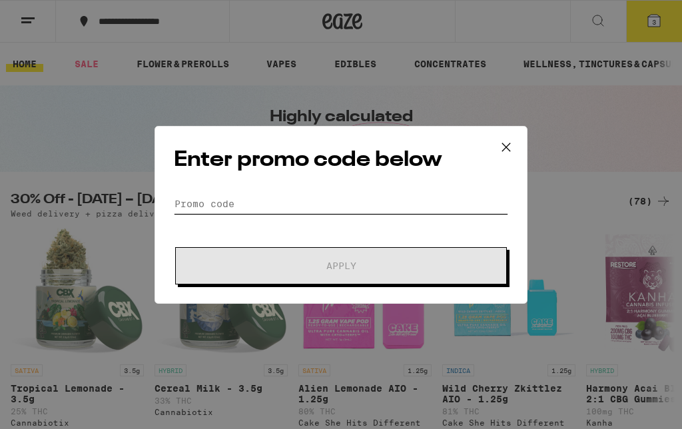
click at [370, 207] on input "Promo Code" at bounding box center [341, 204] width 334 height 20
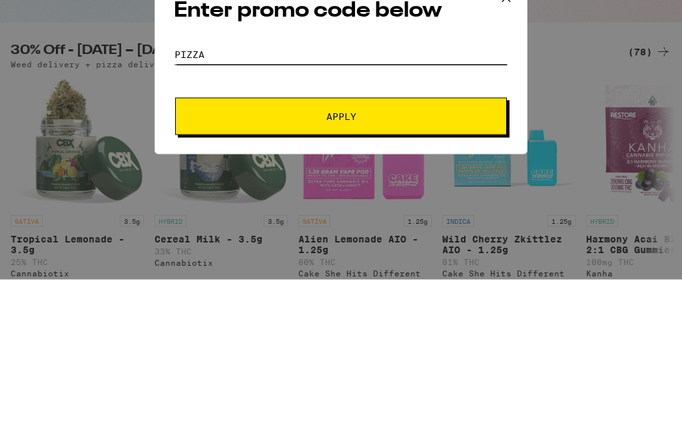
type input "Pizza"
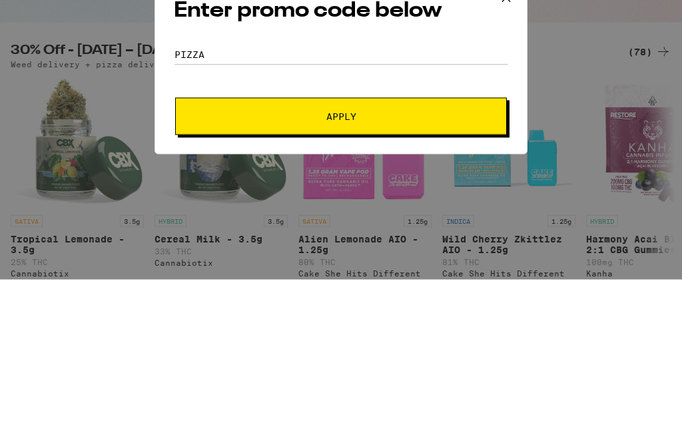
click at [399, 194] on form "Promo Code Pizza Apply" at bounding box center [341, 239] width 334 height 91
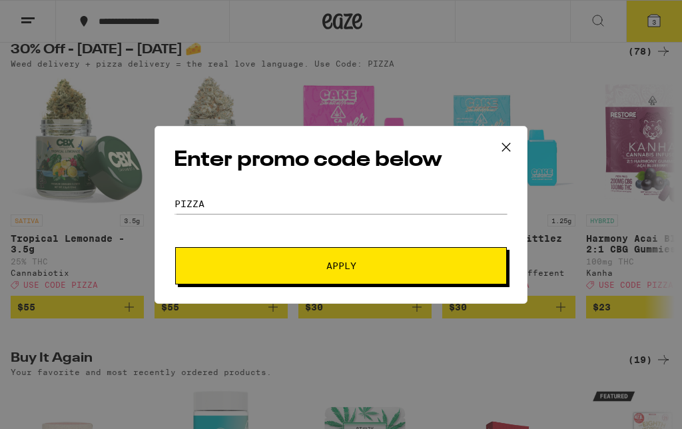
click at [374, 244] on form "Promo Code Pizza Apply" at bounding box center [341, 239] width 334 height 91
click at [375, 256] on button "Apply" at bounding box center [341, 265] width 332 height 37
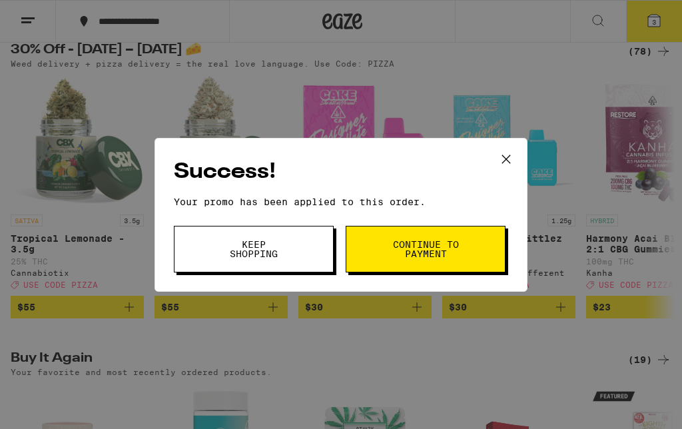
click at [503, 152] on icon at bounding box center [506, 159] width 20 height 20
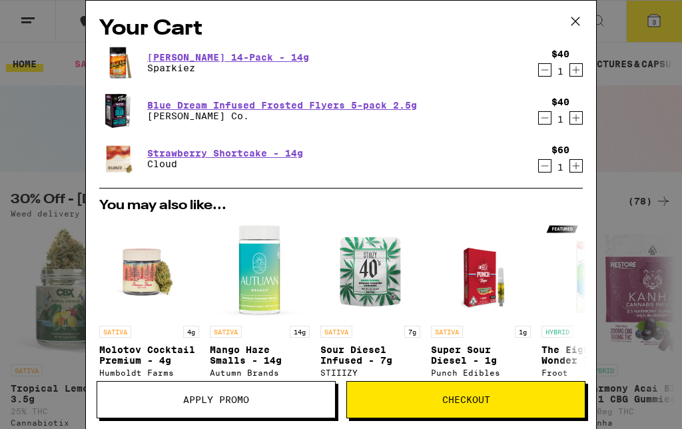
click at [582, 22] on icon at bounding box center [575, 21] width 20 height 20
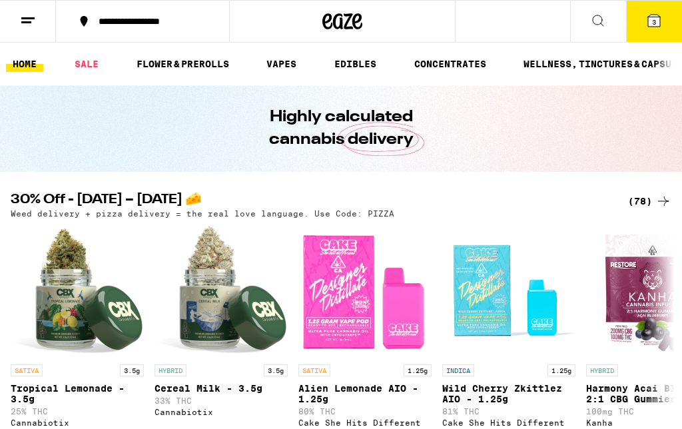
click at [457, 61] on link "CONCENTRATES" at bounding box center [449, 64] width 85 height 16
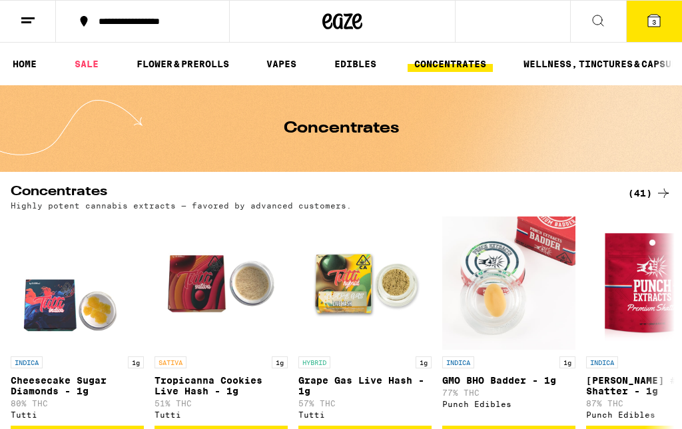
click at [654, 192] on div "(41)" at bounding box center [649, 193] width 43 height 16
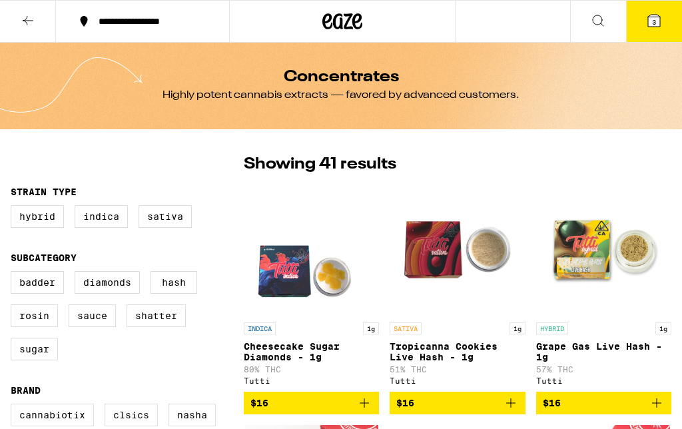
click at [180, 214] on label "Sativa" at bounding box center [164, 216] width 53 height 23
click at [14, 208] on input "Sativa" at bounding box center [13, 207] width 1 height 1
checkbox input "true"
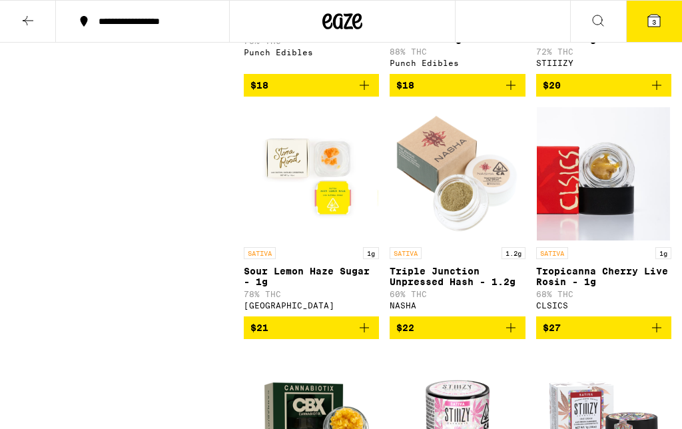
scroll to position [559, 0]
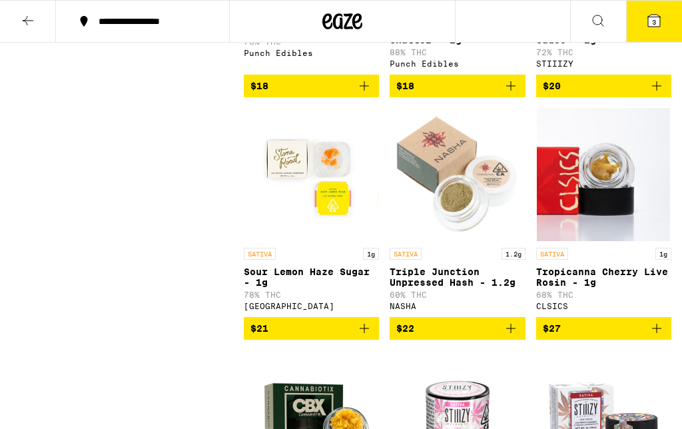
click at [652, 336] on icon "Add to bag" at bounding box center [656, 328] width 16 height 16
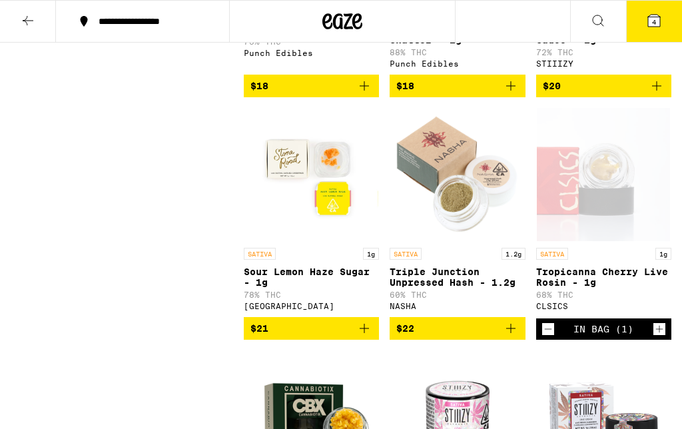
click at [656, 15] on icon at bounding box center [654, 21] width 12 height 12
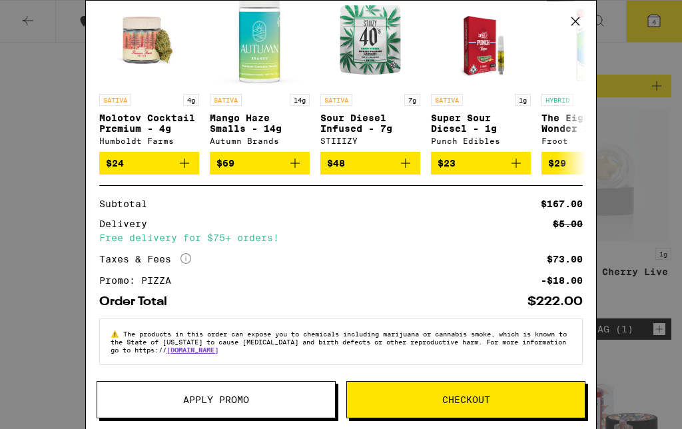
scroll to position [294, 0]
click at [435, 416] on button "Checkout" at bounding box center [465, 399] width 239 height 37
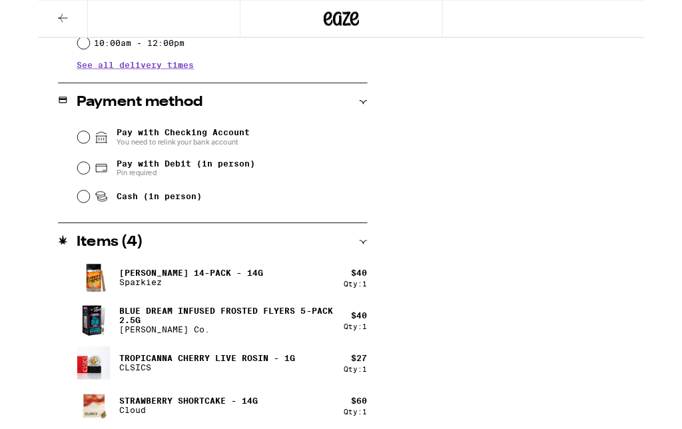
scroll to position [532, 0]
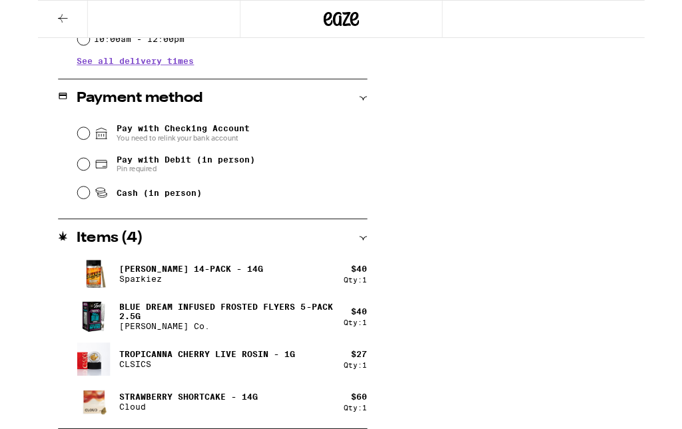
click at [111, 184] on span "Pay with Debit (in person)" at bounding box center [167, 179] width 156 height 11
click at [58, 184] on input "Pay with Debit (in person) Pin required" at bounding box center [51, 184] width 13 height 13
radio input "true"
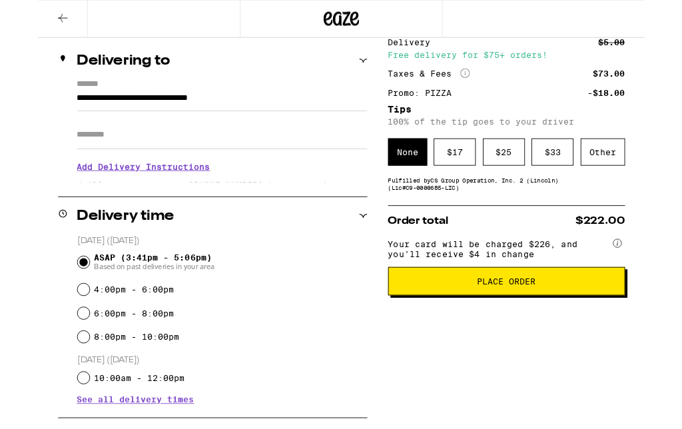
scroll to position [152, 0]
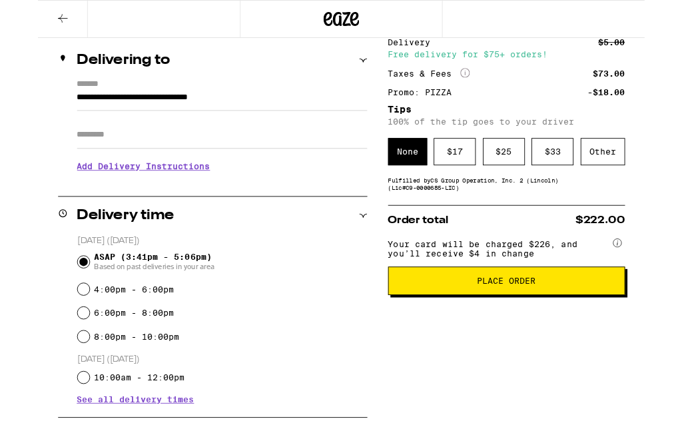
click at [535, 320] on span "Place Order" at bounding box center [526, 315] width 66 height 9
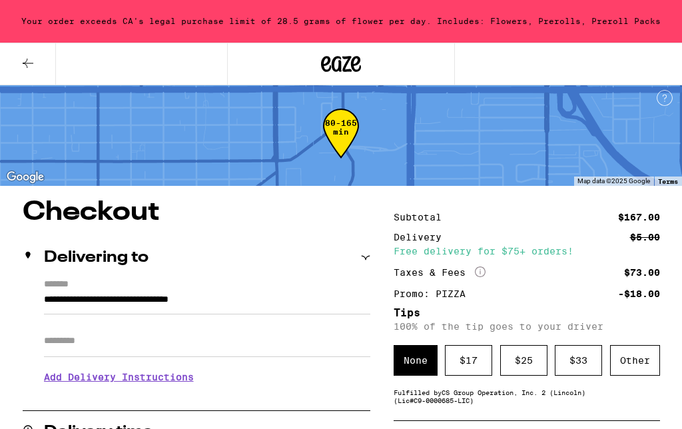
scroll to position [0, 0]
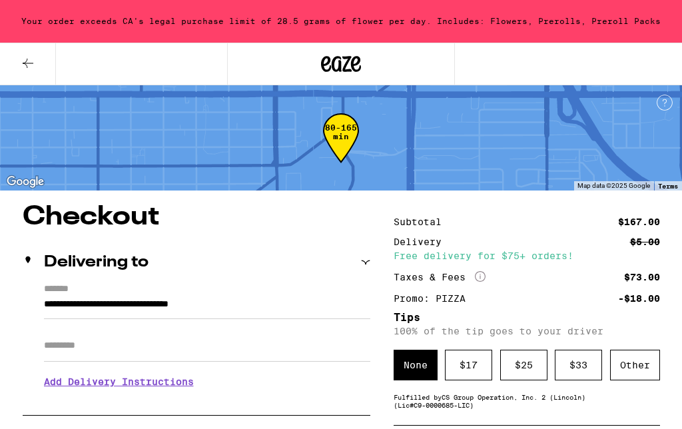
click at [29, 62] on icon at bounding box center [28, 63] width 16 height 16
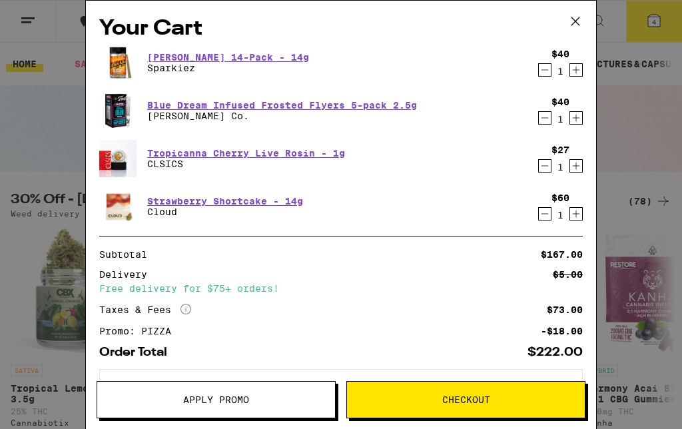
click at [534, 214] on div "$60 1" at bounding box center [558, 206] width 50 height 28
click at [541, 214] on icon "Decrement" at bounding box center [545, 214] width 12 height 16
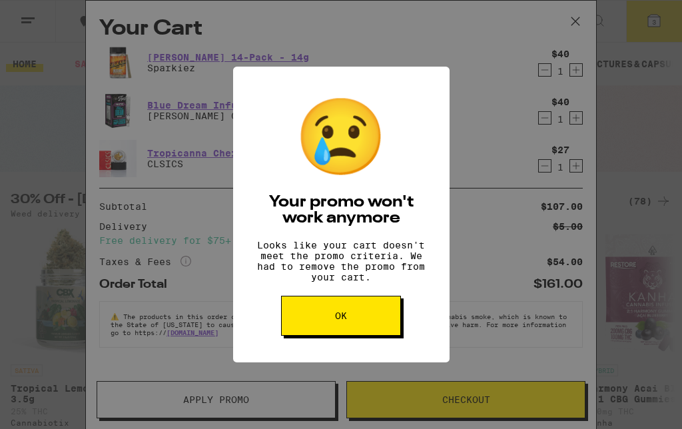
click at [359, 330] on button "OK" at bounding box center [341, 316] width 120 height 40
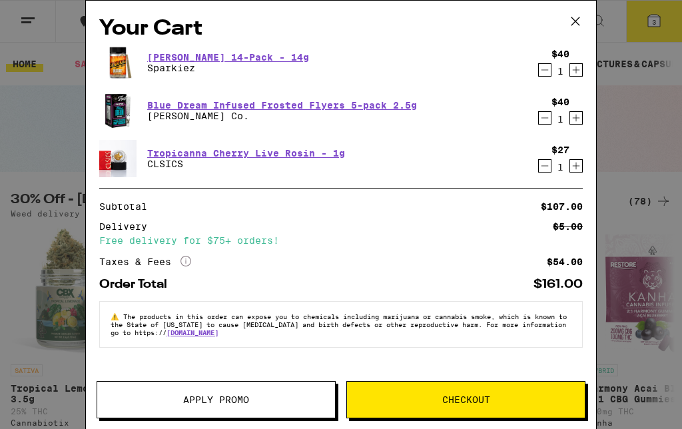
click at [572, 19] on icon at bounding box center [575, 21] width 20 height 20
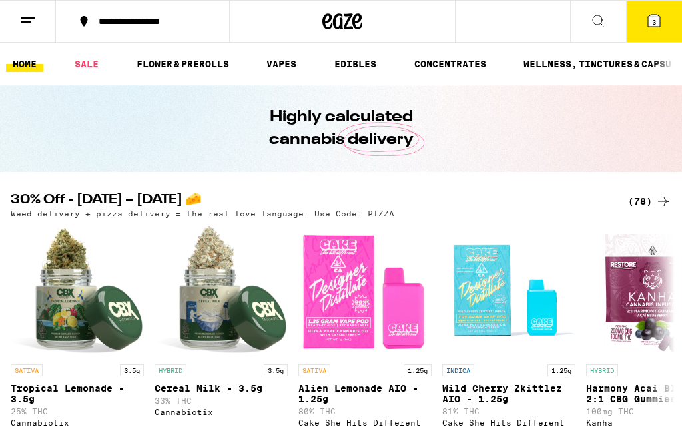
click at [157, 63] on link "FLOWER & PREROLLS" at bounding box center [183, 64] width 106 height 16
click at [88, 57] on link "SALE" at bounding box center [86, 64] width 37 height 16
click at [83, 60] on link "SALE" at bounding box center [86, 64] width 37 height 16
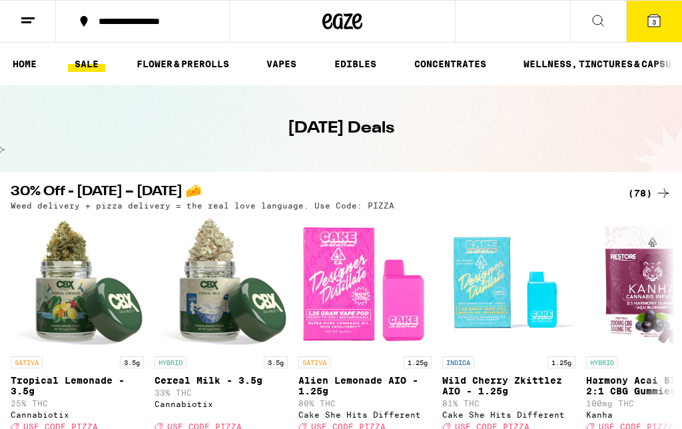
click at [651, 193] on div "(78)" at bounding box center [649, 193] width 43 height 16
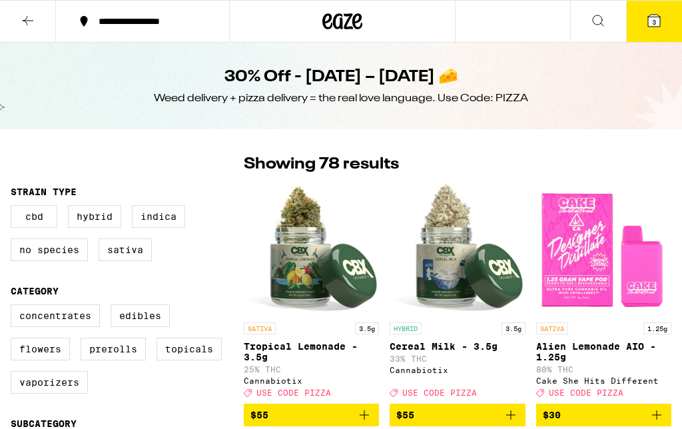
click at [136, 260] on label "Sativa" at bounding box center [125, 249] width 53 height 23
click at [14, 208] on input "Sativa" at bounding box center [13, 207] width 1 height 1
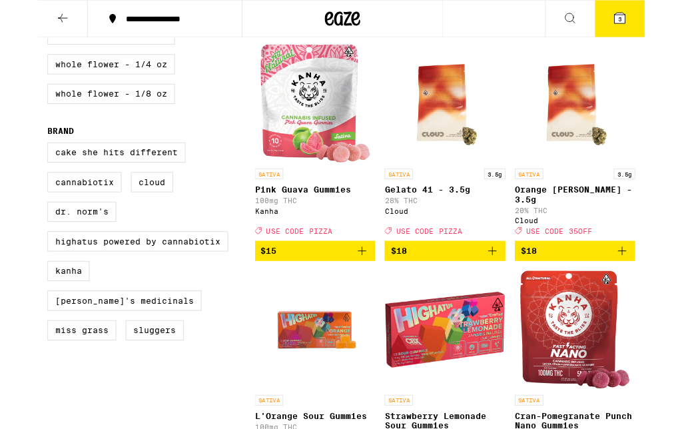
scroll to position [642, 0]
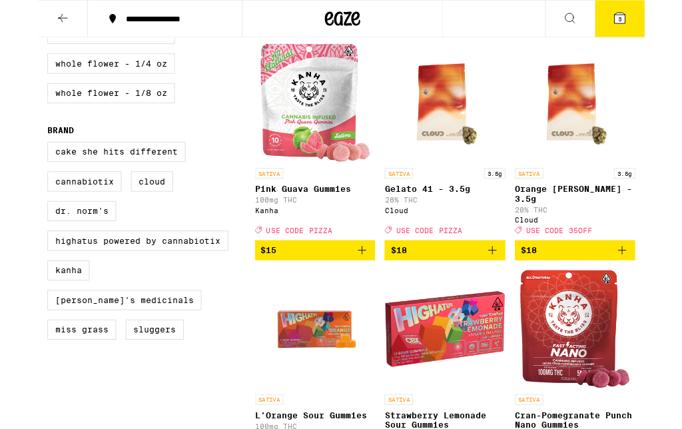
click at [514, 290] on icon "Add to bag" at bounding box center [511, 282] width 16 height 16
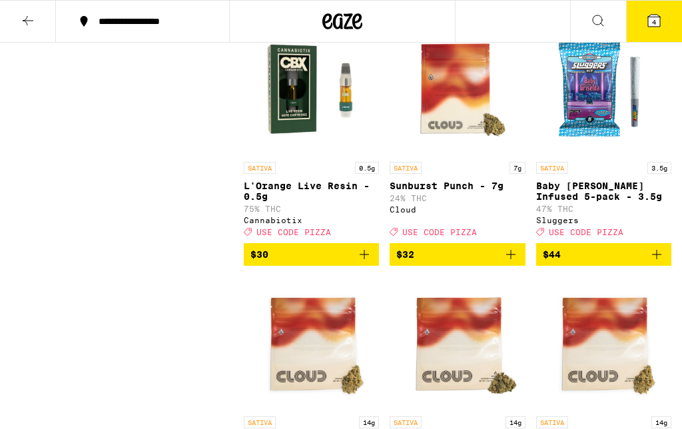
scroll to position [1686, 0]
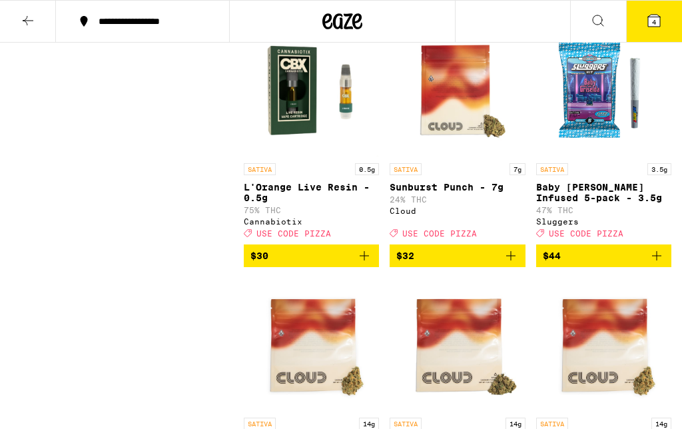
click at [511, 260] on icon "Add to bag" at bounding box center [510, 255] width 9 height 9
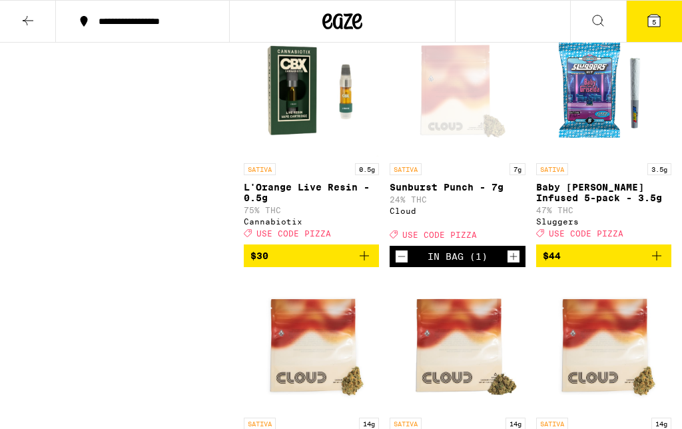
click at [130, 40] on button "**********" at bounding box center [142, 21] width 173 height 40
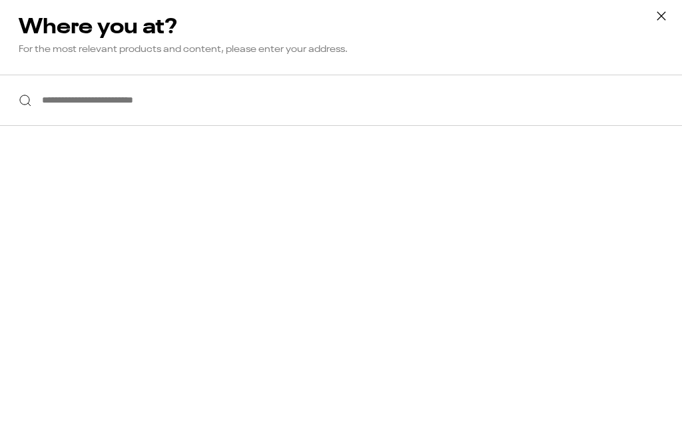
checkbox input "false"
click at [660, 8] on icon at bounding box center [661, 16] width 20 height 20
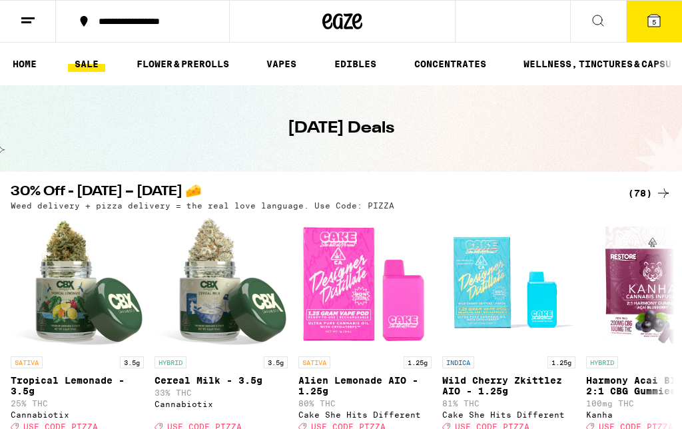
click at [657, 20] on icon at bounding box center [654, 21] width 12 height 12
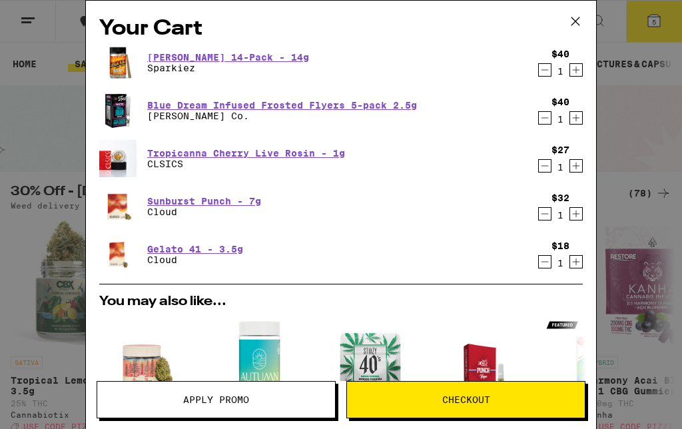
click at [549, 264] on icon "Decrement" at bounding box center [545, 262] width 12 height 16
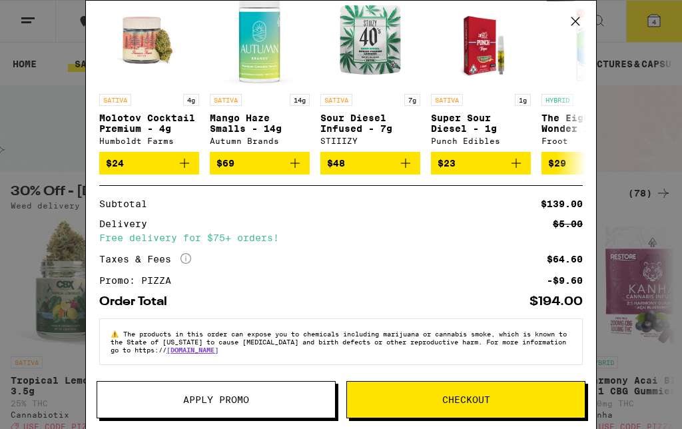
scroll to position [294, 0]
click at [475, 399] on span "Checkout" at bounding box center [466, 399] width 48 height 9
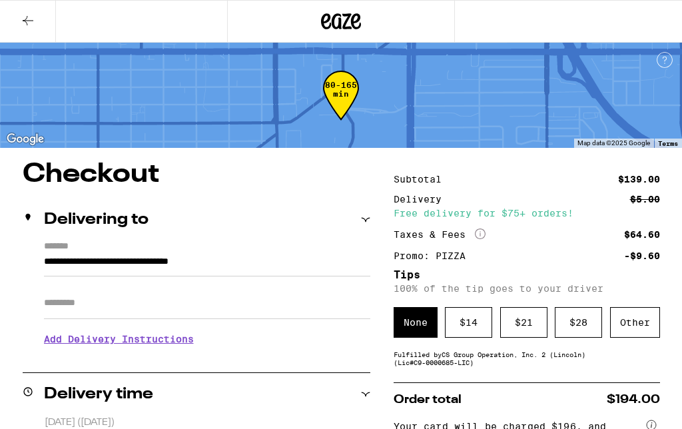
click at [632, 329] on div "Other" at bounding box center [635, 322] width 50 height 31
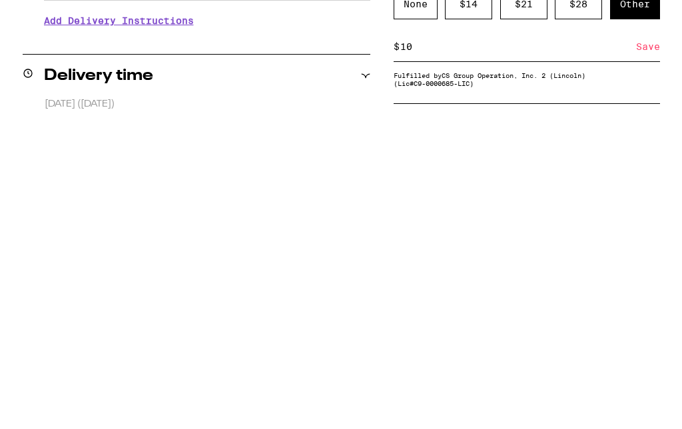
type input "10"
click at [658, 350] on div "Save" at bounding box center [648, 364] width 24 height 29
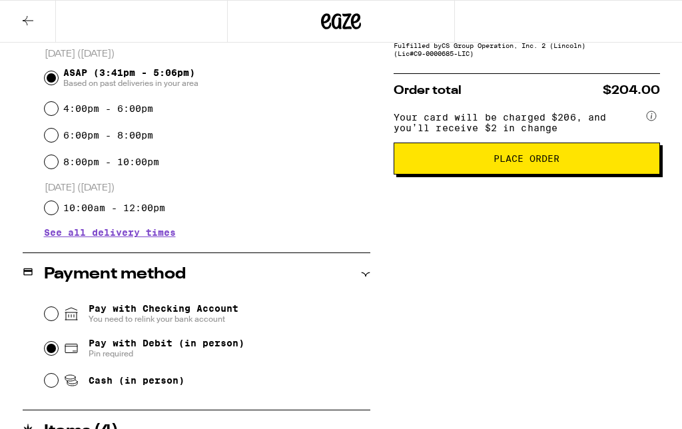
scroll to position [361, 0]
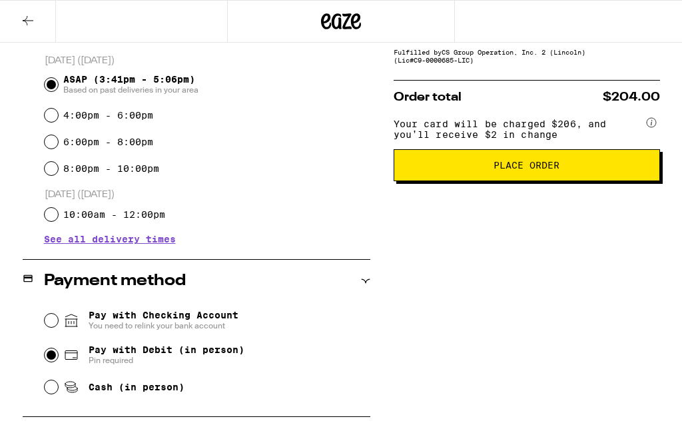
click at [564, 170] on span "Place Order" at bounding box center [527, 164] width 244 height 9
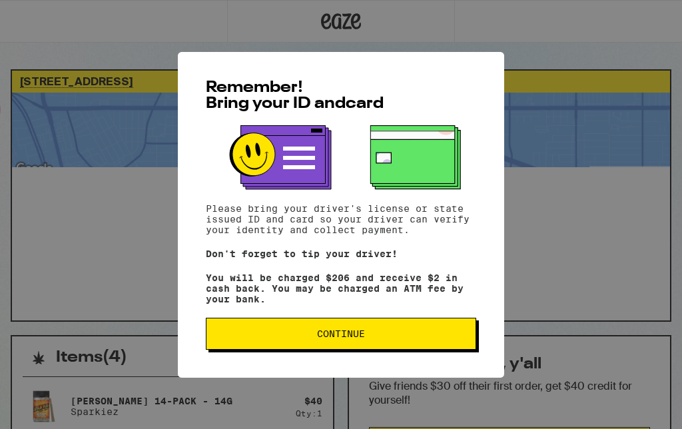
click at [431, 337] on span "Continue" at bounding box center [341, 333] width 248 height 9
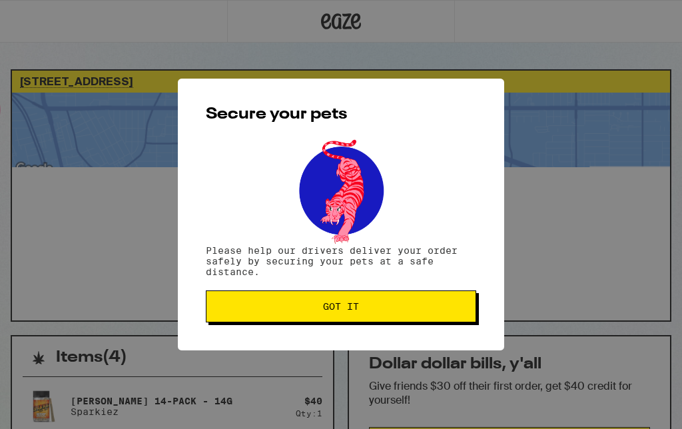
click at [439, 302] on button "Got it" at bounding box center [341, 306] width 270 height 32
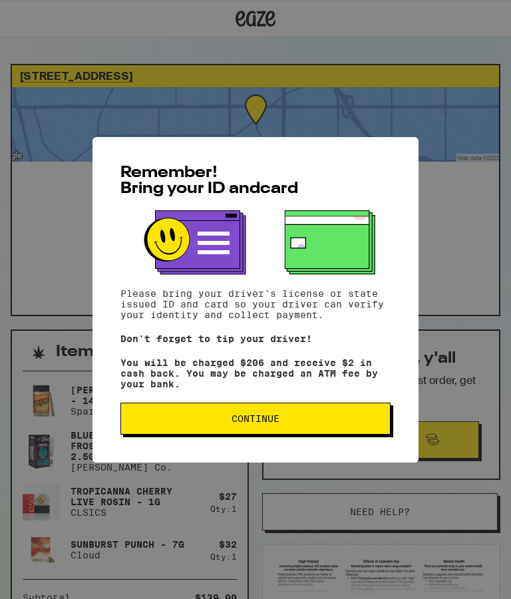
click at [310, 410] on button "Continue" at bounding box center [255, 419] width 270 height 32
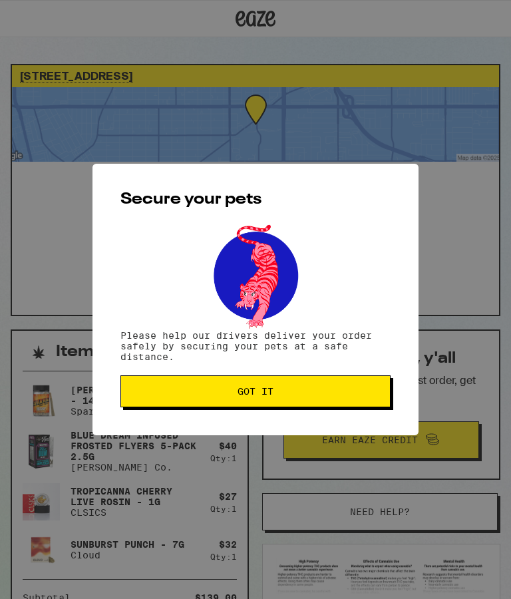
click at [319, 385] on button "Got it" at bounding box center [255, 391] width 270 height 32
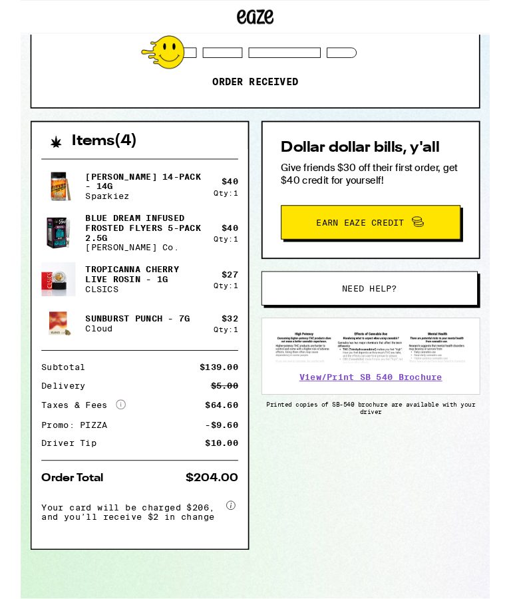
scroll to position [213, 0]
